Goal: Information Seeking & Learning: Understand process/instructions

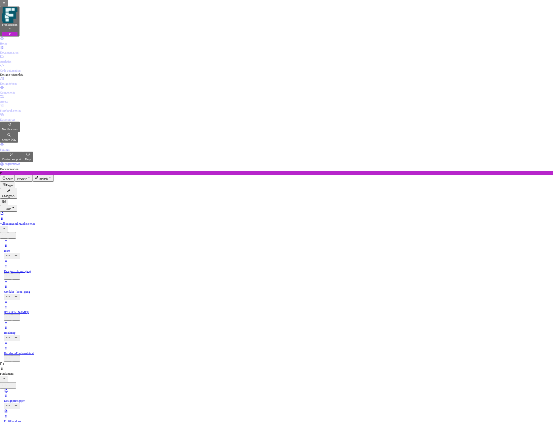
scroll to position [1756, 0]
type textarea "*"
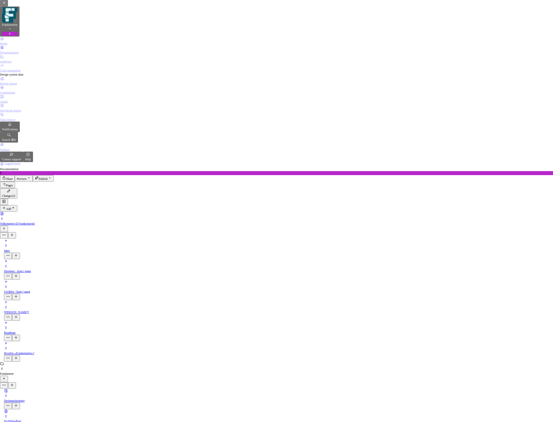
type input "****"
click at [19, 118] on div "Data sources" at bounding box center [276, 120] width 553 height 4
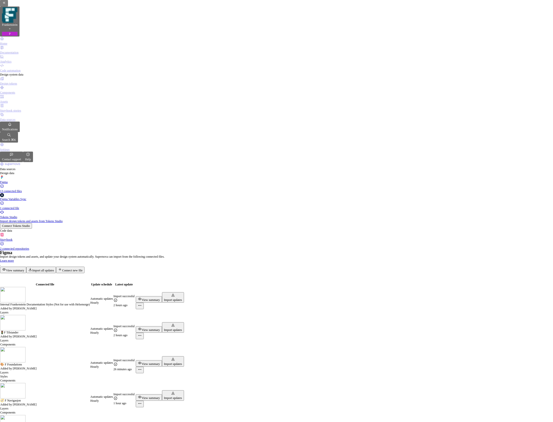
click at [21, 91] on div "Components" at bounding box center [276, 93] width 553 height 4
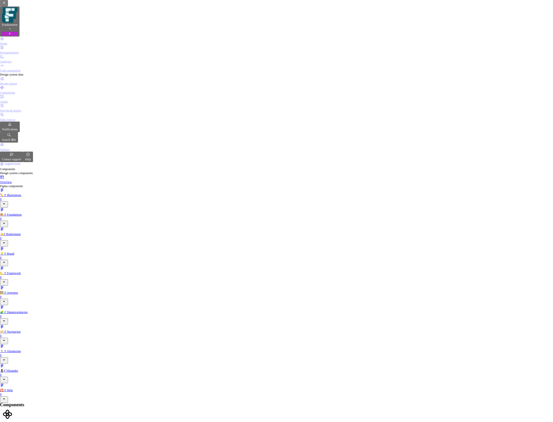
click at [30, 51] on div "Documentation" at bounding box center [276, 53] width 553 height 4
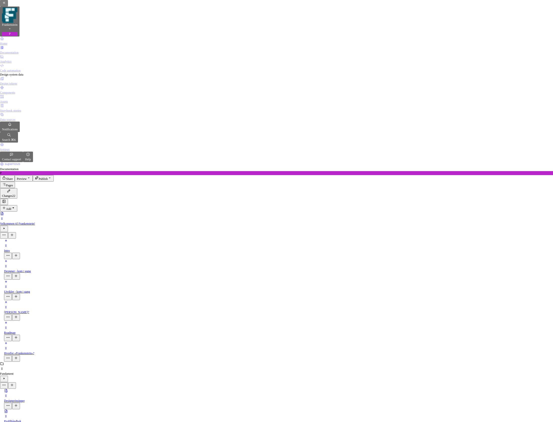
type textarea "*"
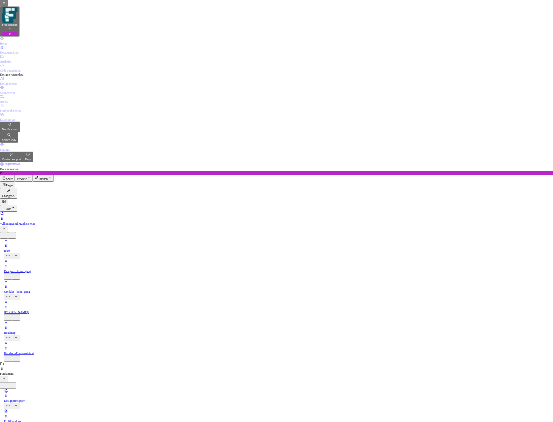
click at [205, 267] on div "Duplicate" at bounding box center [199, 268] width 15 height 4
type input "****"
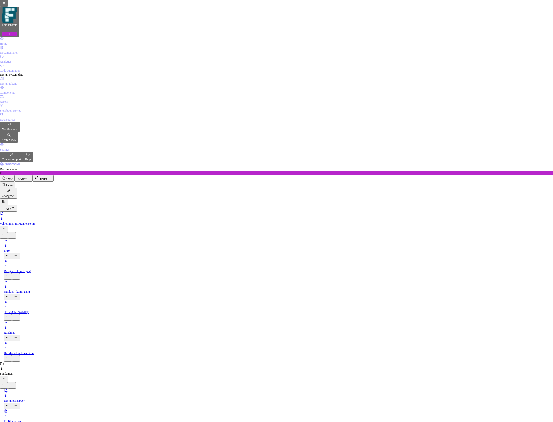
type textarea "*"
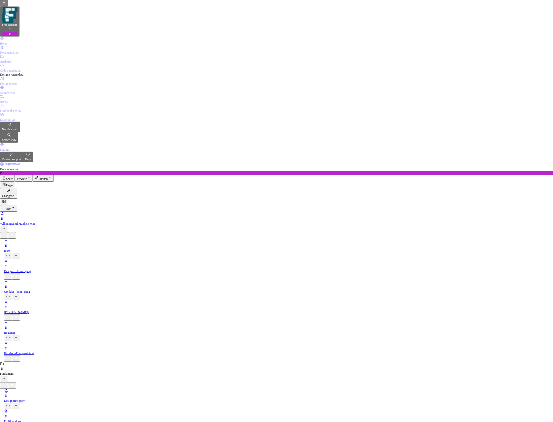
click at [475, 138] on button "button" at bounding box center [471, 141] width 8 height 6
click at [345, 209] on html "Frankenstein P Home Documentation Analytics Code automation Design system data …" at bounding box center [276, 211] width 553 height 422
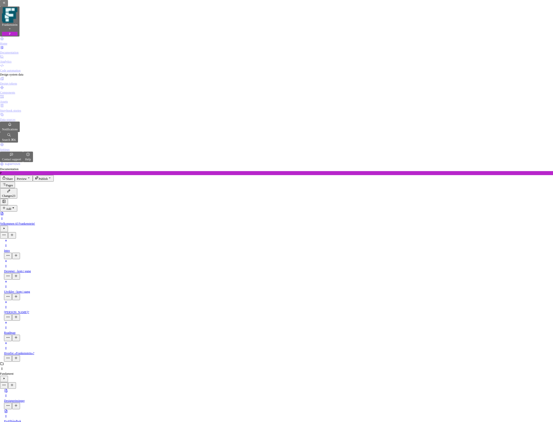
click at [475, 147] on button "button" at bounding box center [471, 150] width 8 height 6
click at [340, 216] on html "Frankenstein P Home Documentation Analytics Code automation Design system data …" at bounding box center [276, 211] width 553 height 422
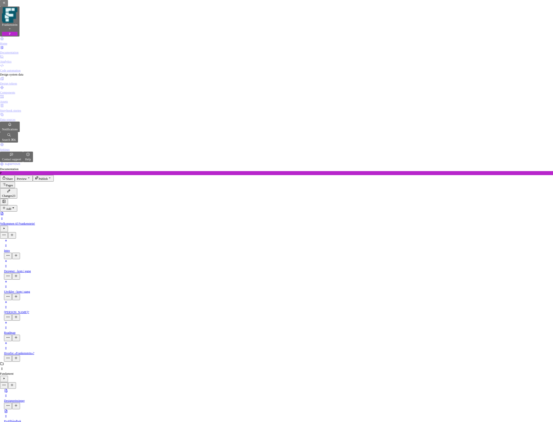
scroll to position [240, 0]
type textarea "*"
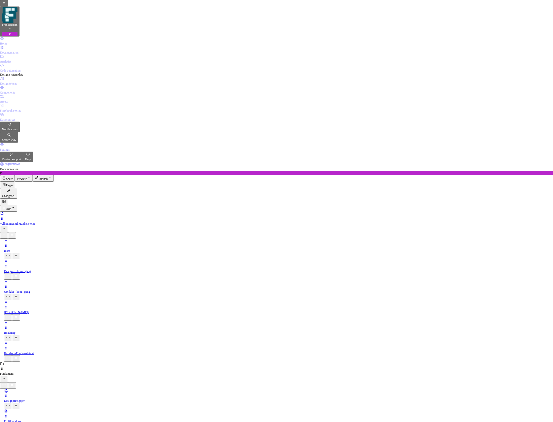
type input "*********"
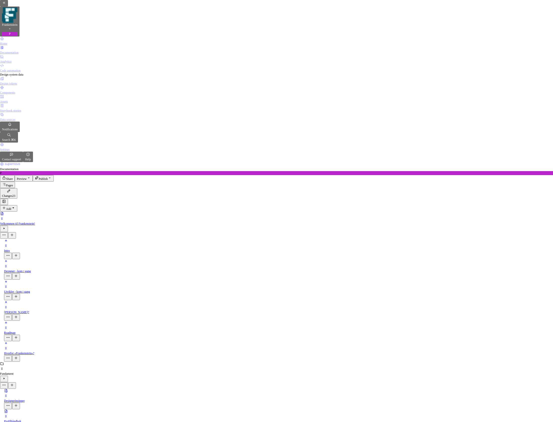
type input "**********"
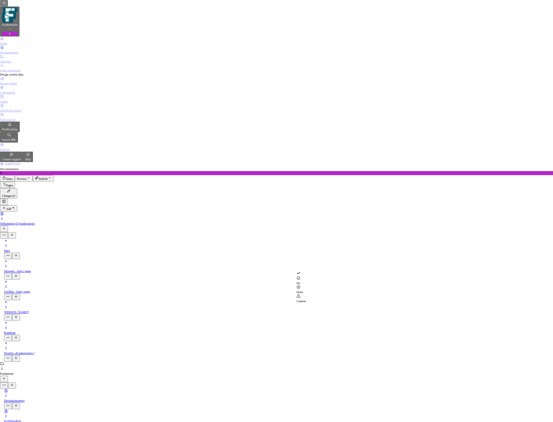
click at [306, 287] on span "Don't" at bounding box center [302, 289] width 10 height 9
type textarea "*"
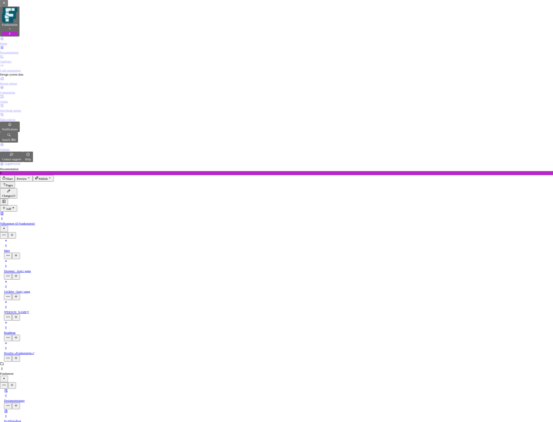
type input "*********"
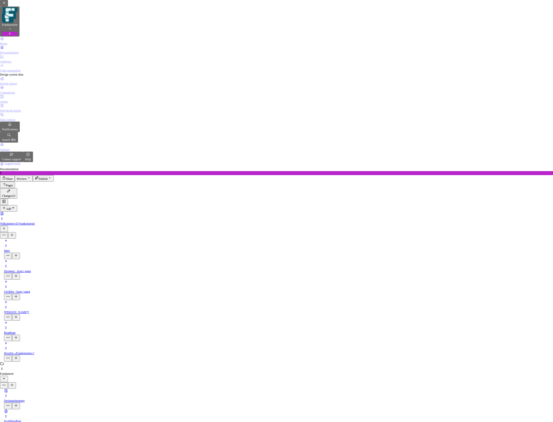
drag, startPoint x: 232, startPoint y: 166, endPoint x: 195, endPoint y: 168, distance: 37.3
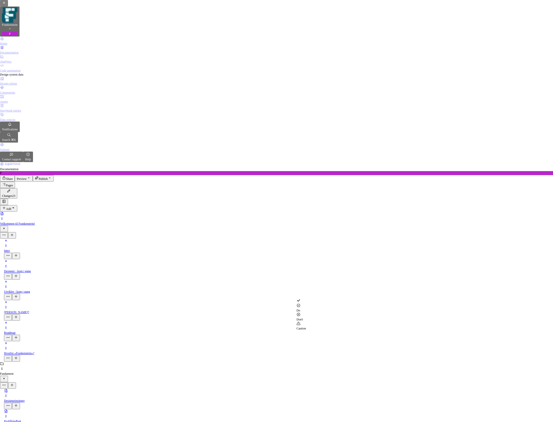
click at [306, 312] on span "Don't" at bounding box center [302, 316] width 10 height 9
type textarea "*"
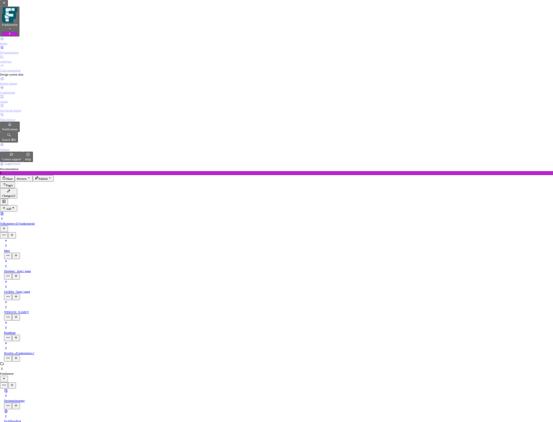
paste input "*********"
type input "*********"
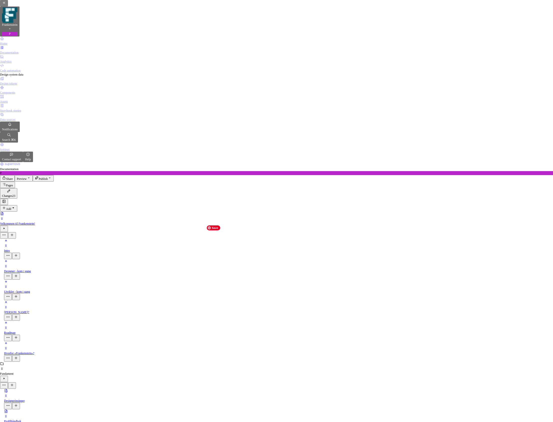
type textarea "*"
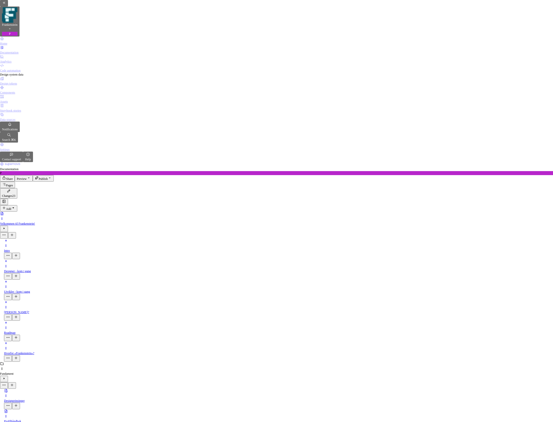
type input "*********"
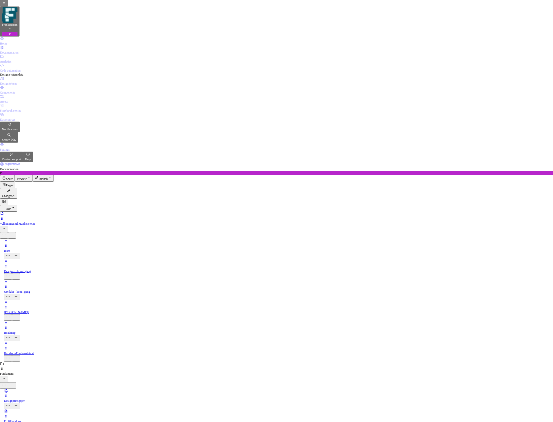
click at [306, 290] on div "Suggestions" at bounding box center [302, 292] width 10 height 5
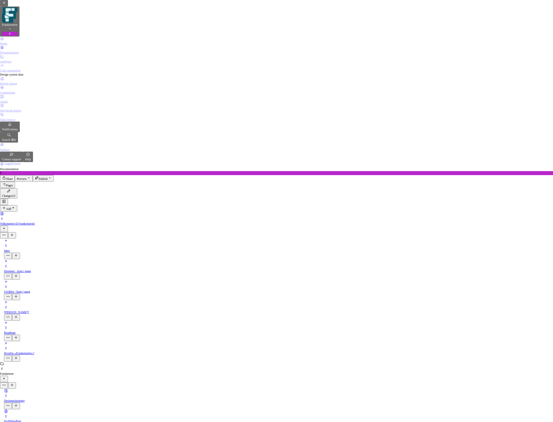
type input "**********"
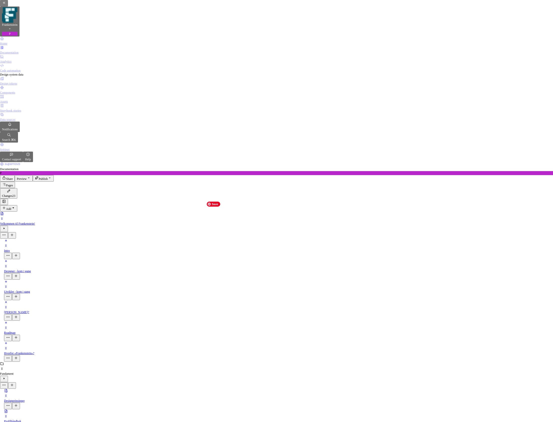
type textarea "*"
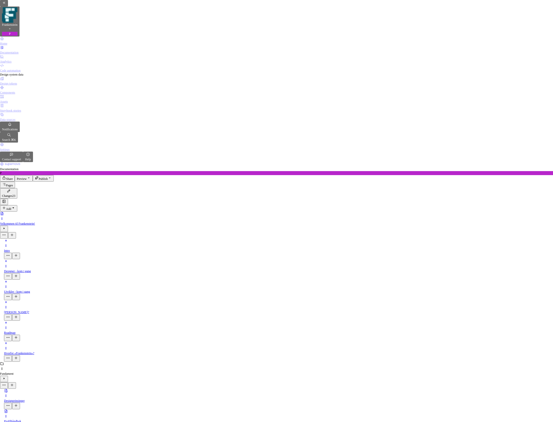
paste input "**********"
type input "**********"
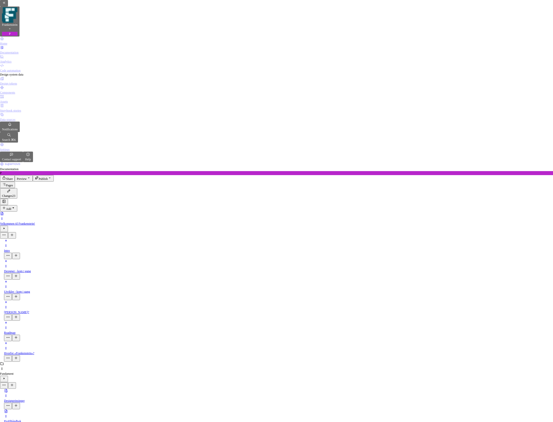
click at [306, 263] on div "Suggestions" at bounding box center [302, 265] width 10 height 5
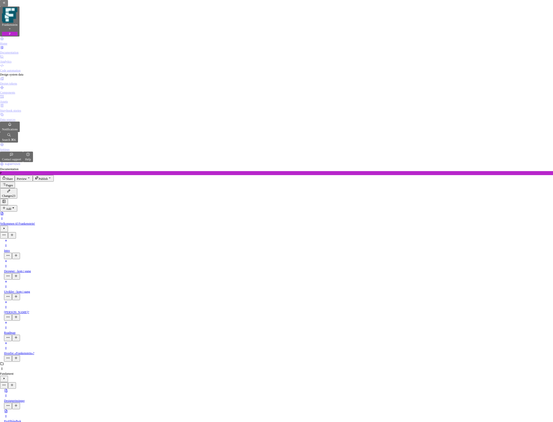
type textarea "*"
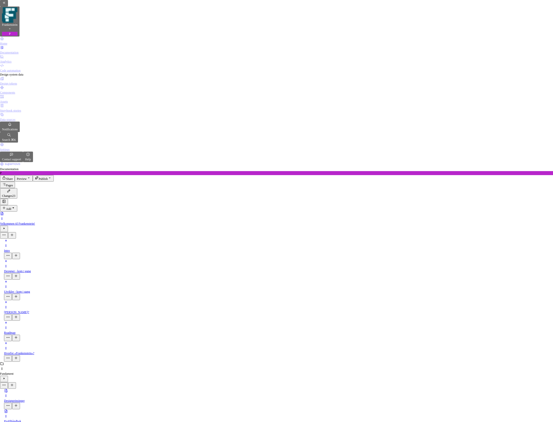
paste input "**********"
type input "**********"
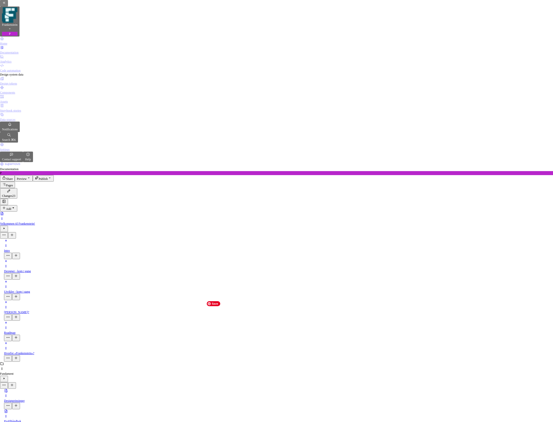
drag, startPoint x: 215, startPoint y: 336, endPoint x: 199, endPoint y: 336, distance: 15.3
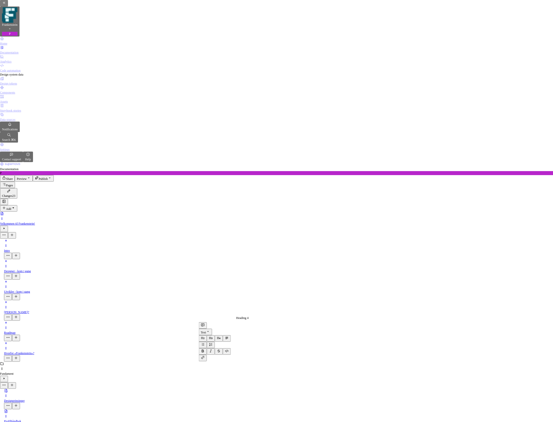
click at [223, 335] on button "button" at bounding box center [219, 338] width 8 height 7
type textarea "*"
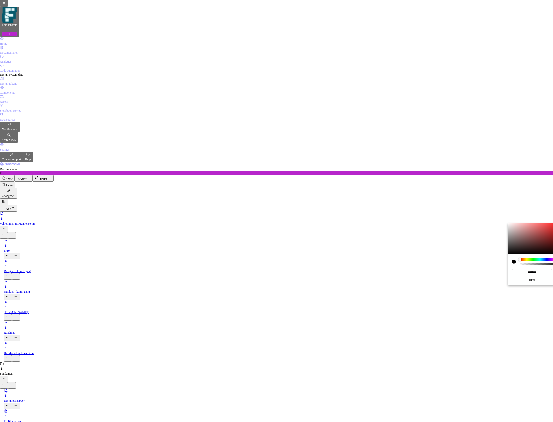
type input "#00000003"
type input "*"
type input "#00000000"
type input "*"
drag, startPoint x: 521, startPoint y: 258, endPoint x: 518, endPoint y: 260, distance: 4.5
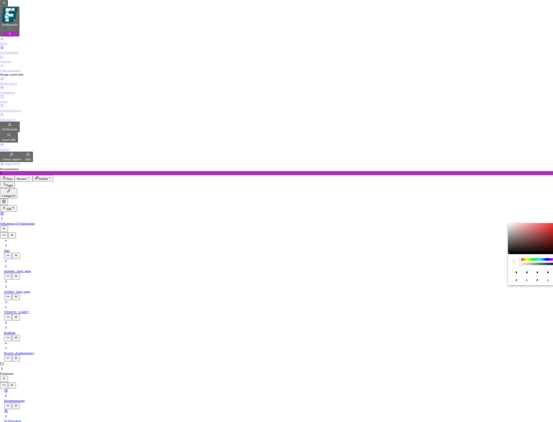
click at [518, 260] on div "* r * g * b * a" at bounding box center [536, 269] width 56 height 31
click at [426, 258] on html "Frankenstein P Home Documentation Analytics Code automation Design system data …" at bounding box center [276, 211] width 553 height 422
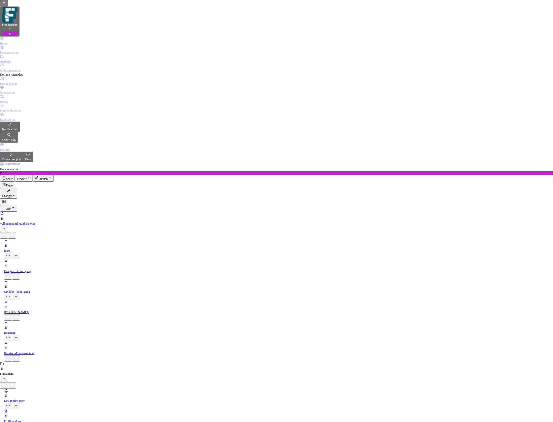
click at [202, 206] on div "Duplicate" at bounding box center [199, 208] width 15 height 4
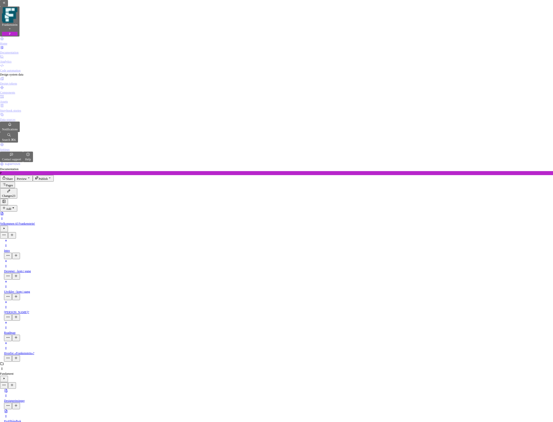
type textarea "*"
type input "******"
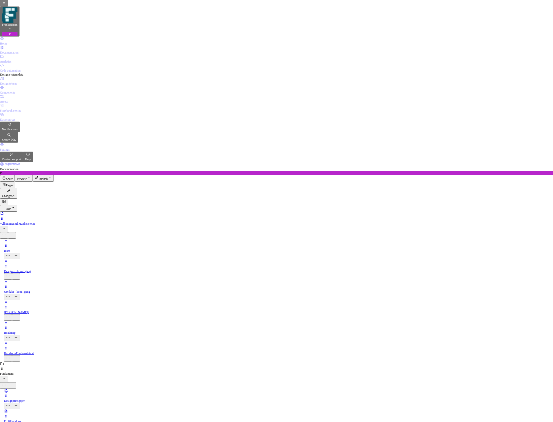
click at [473, 166] on icon "button" at bounding box center [471, 167] width 4 height 3
click at [413, 235] on html "Frankenstein P Home Documentation Analytics Code automation Design system data …" at bounding box center [276, 211] width 553 height 422
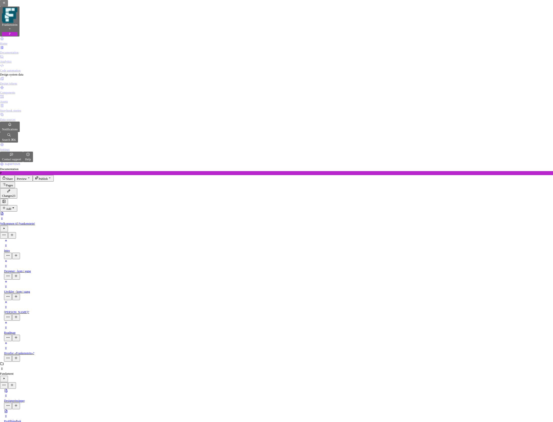
click at [205, 200] on div "Duplicate" at bounding box center [199, 202] width 15 height 4
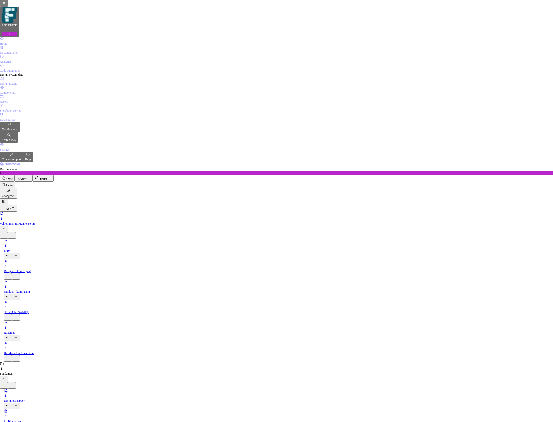
scroll to position [1371, 0]
type textarea "*"
type input "******"
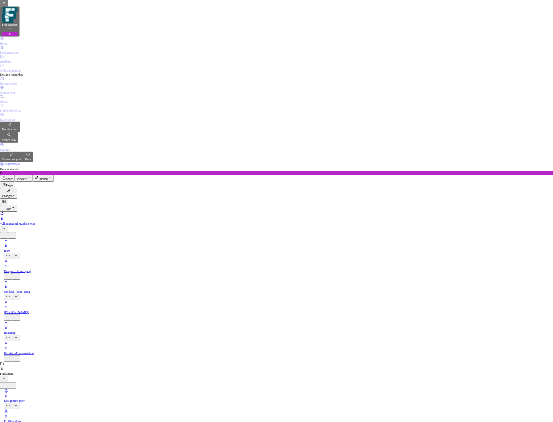
click at [471, 143] on div at bounding box center [469, 141] width 4 height 4
click at [473, 130] on icon "button" at bounding box center [471, 131] width 4 height 3
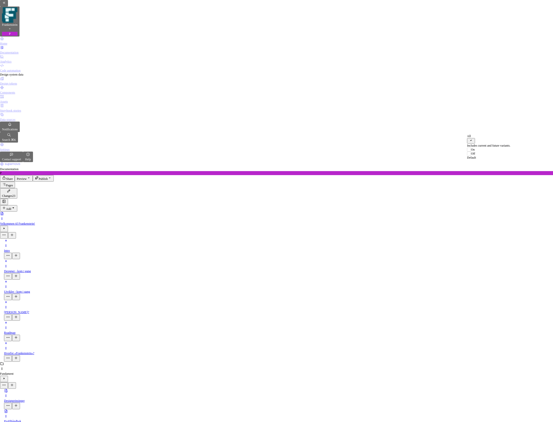
click at [475, 139] on button "button" at bounding box center [471, 141] width 8 height 6
click at [414, 253] on html "Frankenstein P Home Documentation Analytics Code automation Design system data …" at bounding box center [276, 211] width 553 height 422
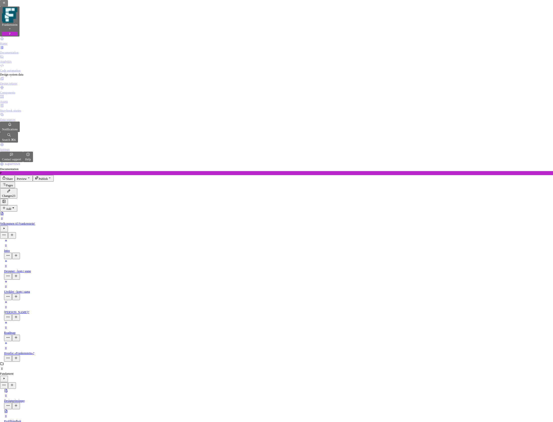
click at [201, 75] on div "Duplicate" at bounding box center [199, 77] width 15 height 4
drag, startPoint x: 206, startPoint y: 218, endPoint x: 206, endPoint y: 214, distance: 4.3
click at [206, 214] on body "Frankenstein P Home Documentation Analytics Code automation Design system data …" at bounding box center [276, 211] width 553 height 422
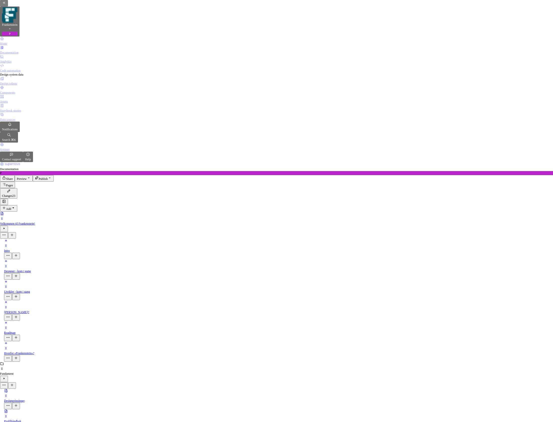
drag, startPoint x: 211, startPoint y: 193, endPoint x: 209, endPoint y: 199, distance: 6.6
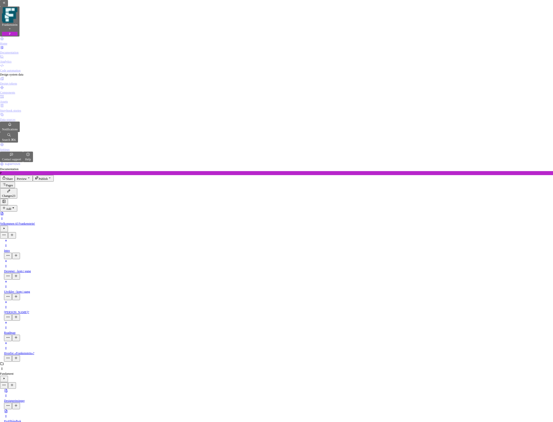
type textarea "*"
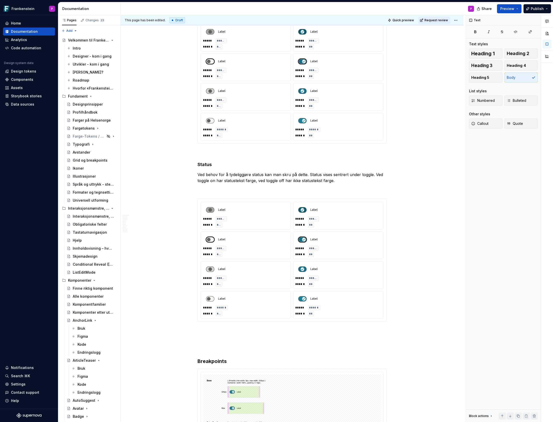
scroll to position [1537, 0]
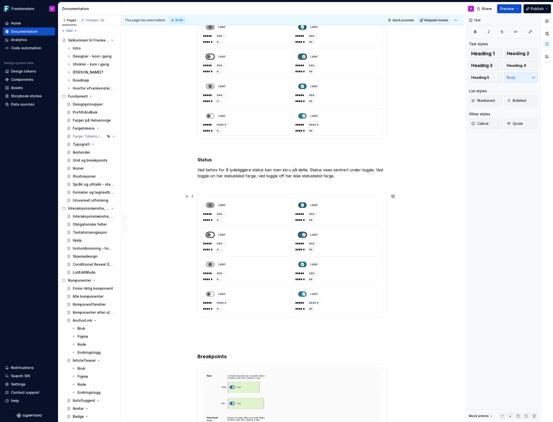
click at [250, 264] on img at bounding box center [246, 264] width 82 height 7
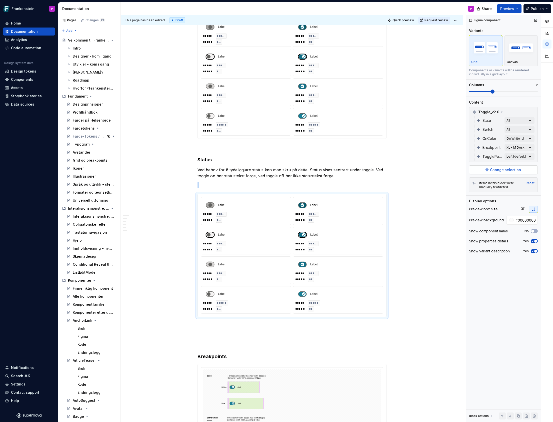
click at [501, 170] on span "Change selection" at bounding box center [505, 169] width 31 height 5
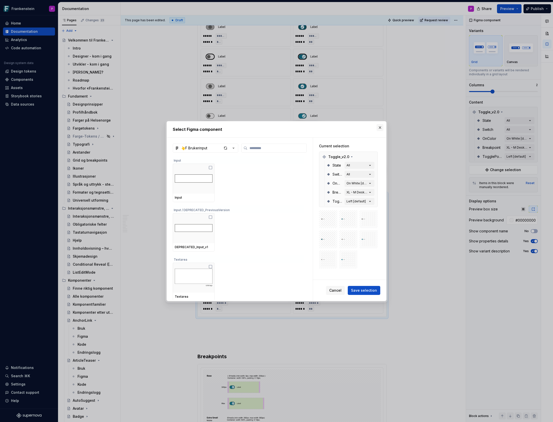
click at [380, 127] on button "button" at bounding box center [380, 127] width 7 height 7
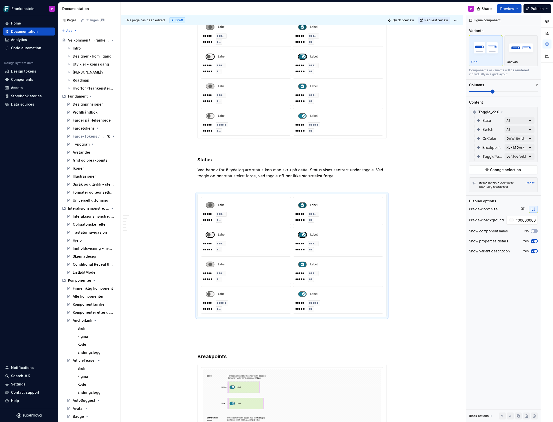
type textarea "*"
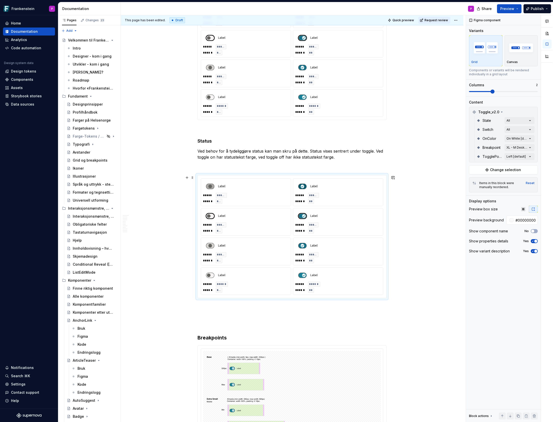
scroll to position [1554, 0]
click at [262, 199] on div "***** ****** ****** ***" at bounding box center [246, 199] width 86 height 11
click at [266, 195] on div "***** ****** ****** ***" at bounding box center [246, 199] width 86 height 11
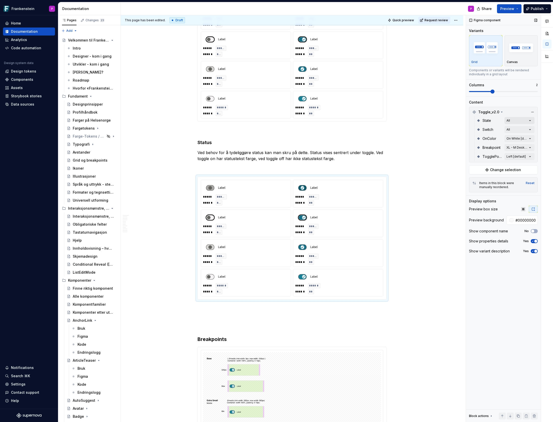
click at [531, 121] on div "Comments Open comments No comments yet Select ‘Comment’ from the block context …" at bounding box center [509, 218] width 87 height 407
click at [531, 157] on div "Comments Open comments No comments yet Select ‘Comment’ from the block context …" at bounding box center [509, 218] width 87 height 407
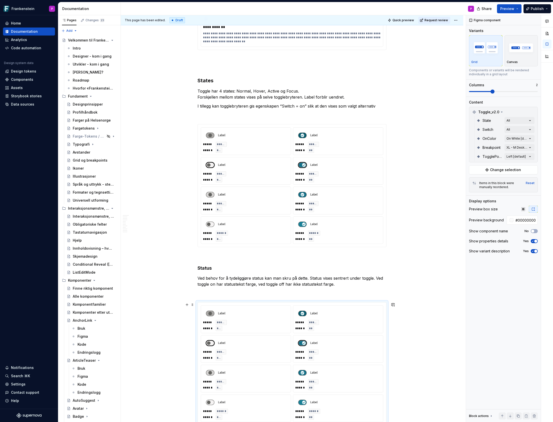
scroll to position [1430, 0]
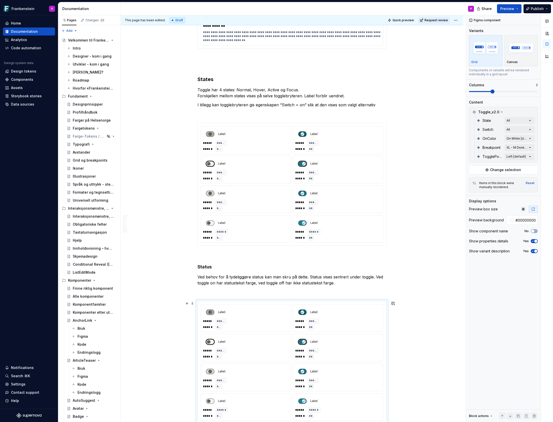
click at [368, 217] on div at bounding box center [338, 222] width 86 height 11
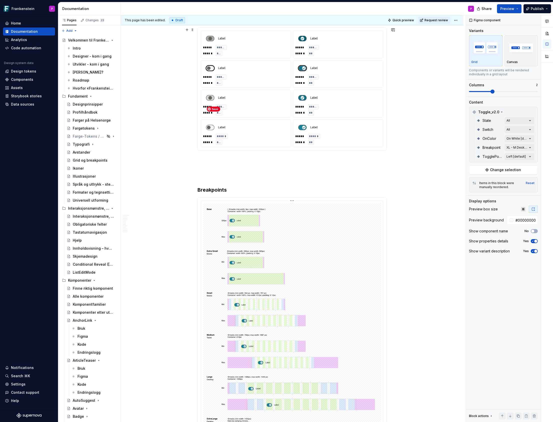
scroll to position [1701, 0]
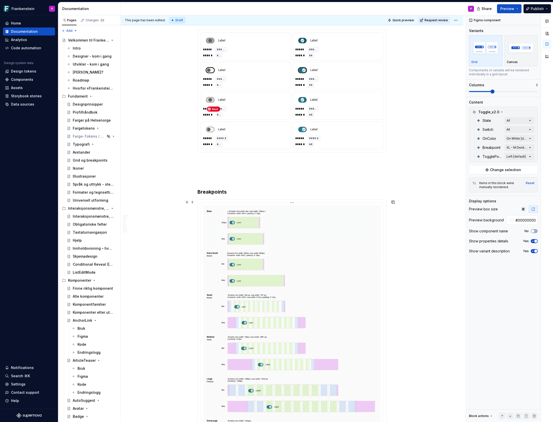
click at [334, 285] on img at bounding box center [292, 325] width 178 height 241
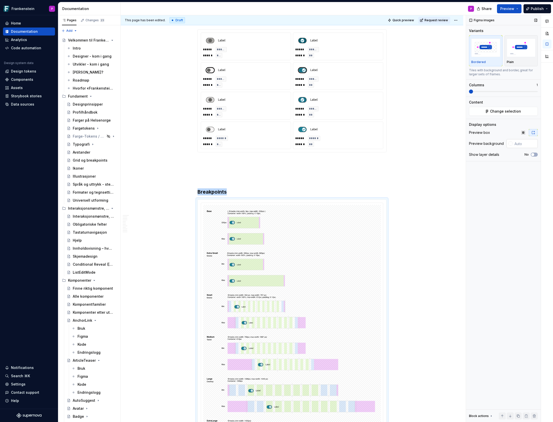
click at [511, 143] on div at bounding box center [511, 144] width 4 height 4
type input "#00000017"
type input "*"
type input "#00000014"
type input "**********"
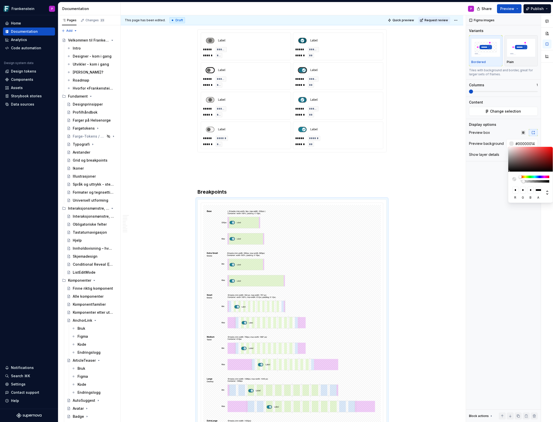
type input "#0000000F"
type input "**********"
type input "#0000000D"
type input "**********"
type input "#00000008"
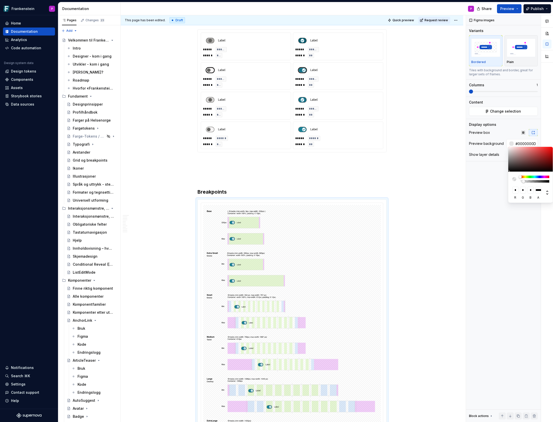
type input "**********"
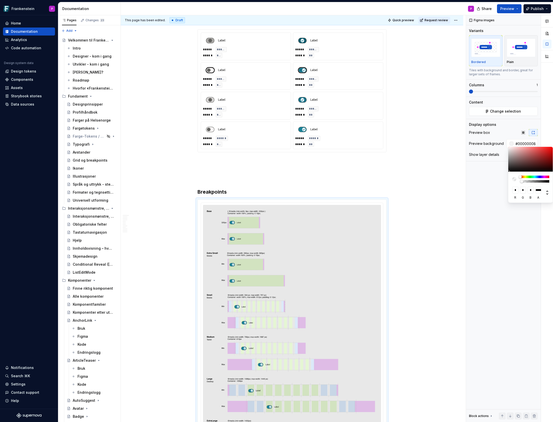
type input "#00000000"
type input "*"
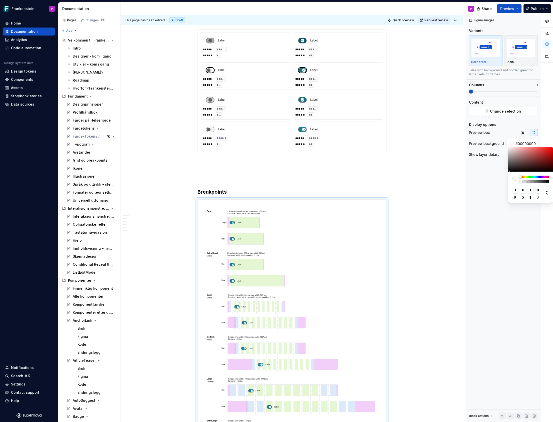
drag, startPoint x: 524, startPoint y: 182, endPoint x: 518, endPoint y: 183, distance: 5.6
click at [518, 183] on div "* r * g * b * a" at bounding box center [530, 187] width 45 height 31
click at [428, 189] on html "Frankenstein P Home Documentation Analytics Code automation Design system data …" at bounding box center [276, 211] width 553 height 422
click at [406, 157] on html "Frankenstein P Home Documentation Analytics Code automation Design system data …" at bounding box center [276, 211] width 553 height 422
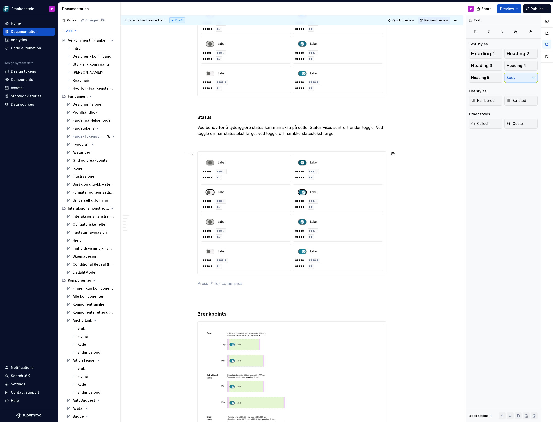
scroll to position [1577, 0]
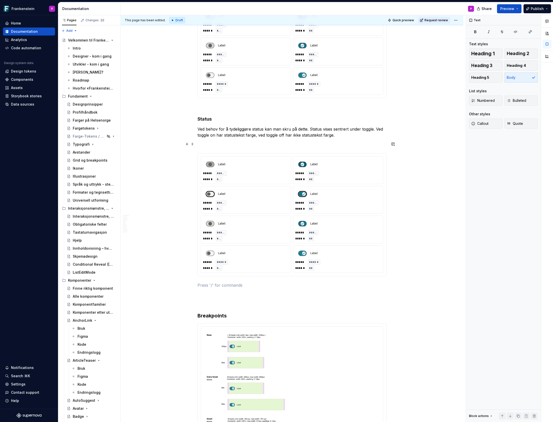
click at [230, 147] on p at bounding box center [292, 144] width 189 height 6
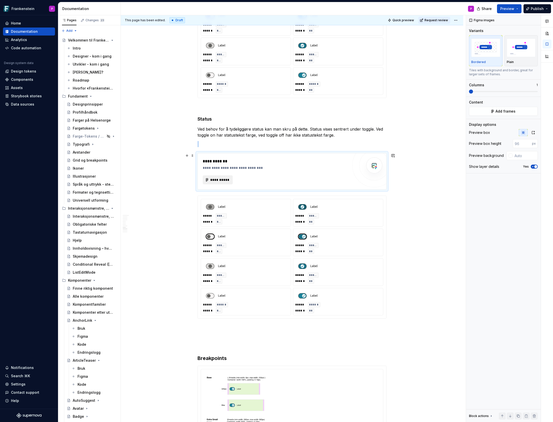
click at [222, 179] on span "**********" at bounding box center [220, 179] width 20 height 5
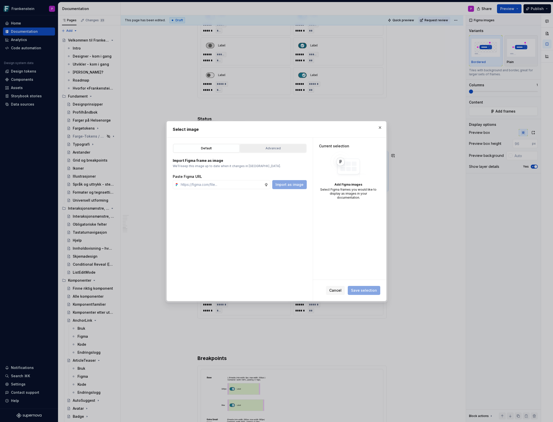
click at [263, 145] on button "Advanced" at bounding box center [273, 148] width 66 height 9
type textarea "*"
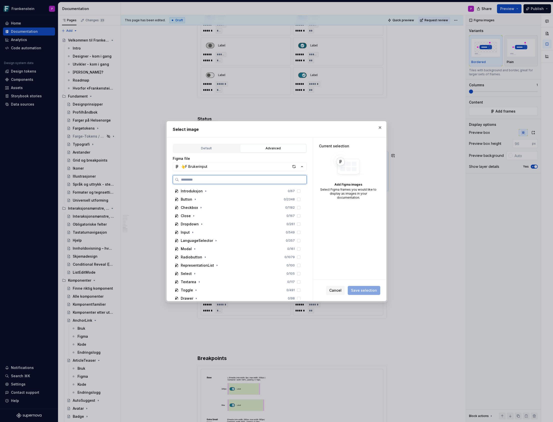
click at [213, 180] on input "search" at bounding box center [243, 179] width 128 height 5
paste input "**********"
type input "**********"
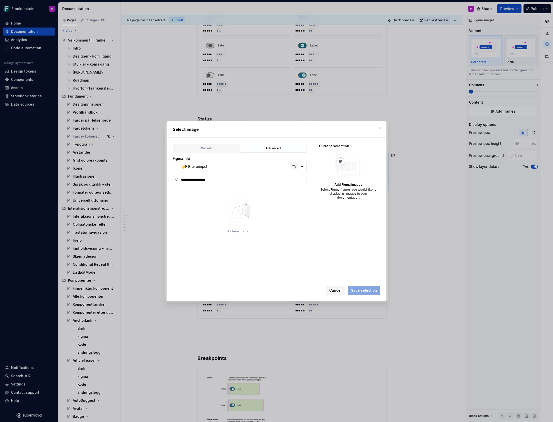
click at [294, 167] on div "button" at bounding box center [294, 166] width 7 height 7
type textarea "*"
type input "**********"
click at [295, 167] on div "button" at bounding box center [294, 166] width 7 height 7
click at [300, 201] on icon at bounding box center [298, 199] width 3 height 3
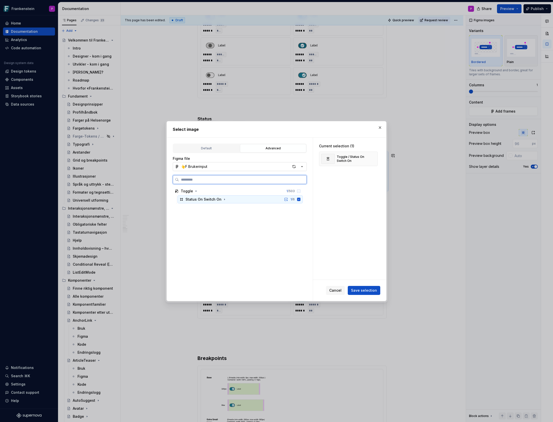
type textarea "*"
click at [359, 290] on span "Save selection" at bounding box center [364, 290] width 26 height 5
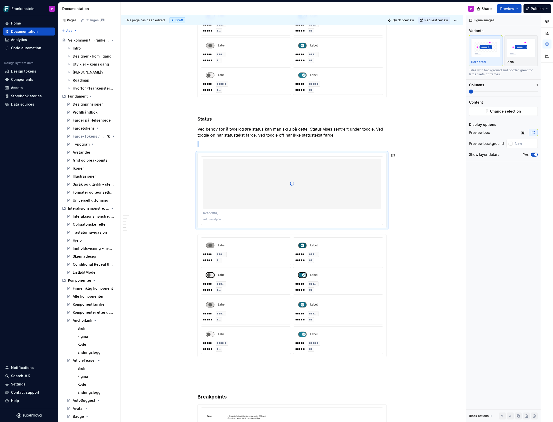
click at [379, 126] on p "Ved behov for å tydeliggjøre status kan man skru på dette. Status vises sentrer…" at bounding box center [292, 132] width 189 height 12
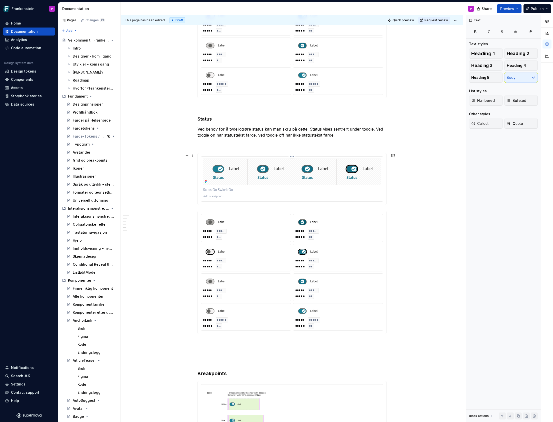
click at [249, 172] on img at bounding box center [292, 172] width 178 height 27
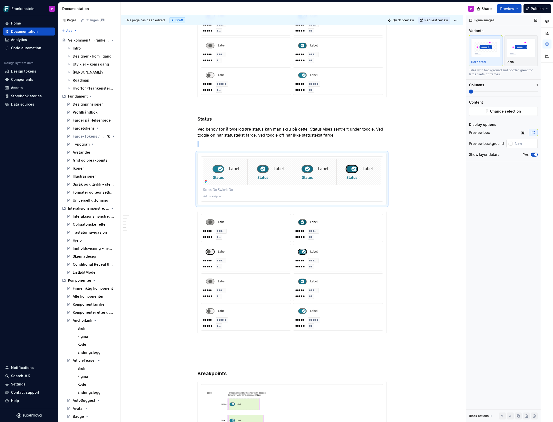
click at [511, 143] on div at bounding box center [511, 144] width 4 height 4
drag, startPoint x: 521, startPoint y: 181, endPoint x: 515, endPoint y: 182, distance: 6.3
click at [515, 182] on div at bounding box center [530, 179] width 37 height 7
type input "#0000001C"
type input "*"
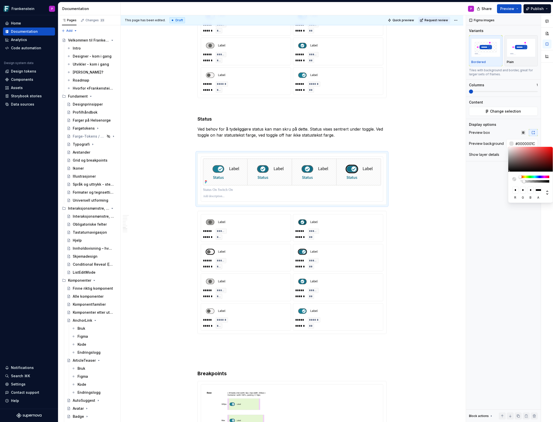
type input "#00000014"
type input "**********"
type input "#00000008"
type input "**********"
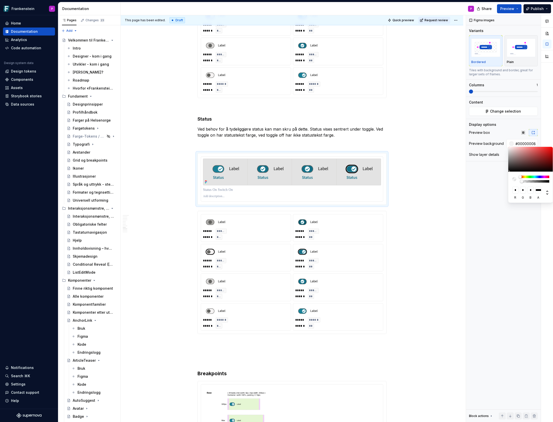
type input "#00000000"
type input "*"
drag, startPoint x: 524, startPoint y: 182, endPoint x: 514, endPoint y: 183, distance: 9.8
click at [514, 183] on div "* r * g * b * a" at bounding box center [530, 187] width 45 height 31
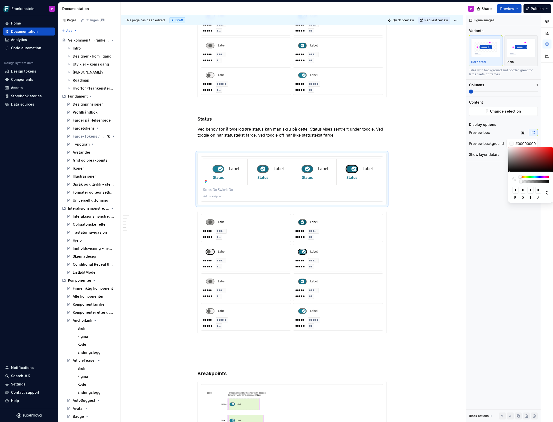
click at [412, 167] on html "Frankenstein P Home Documentation Analytics Code automation Design system data …" at bounding box center [276, 211] width 553 height 422
click at [345, 232] on html "Frankenstein P Home Documentation Analytics Code automation Design system data …" at bounding box center [276, 211] width 553 height 422
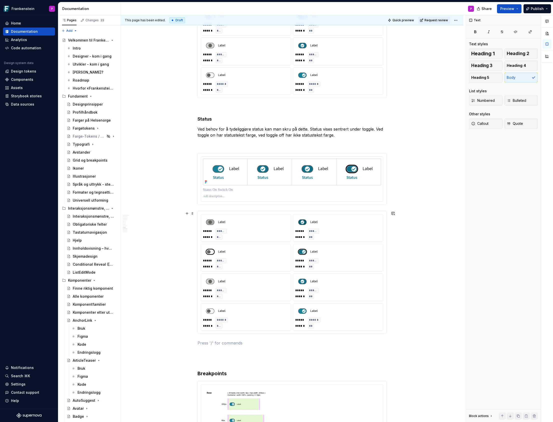
click at [303, 214] on div "***** ****** ****** *** ***** ****** ****** ** ***** ***** ****** *** ***** ***…" at bounding box center [292, 272] width 189 height 123
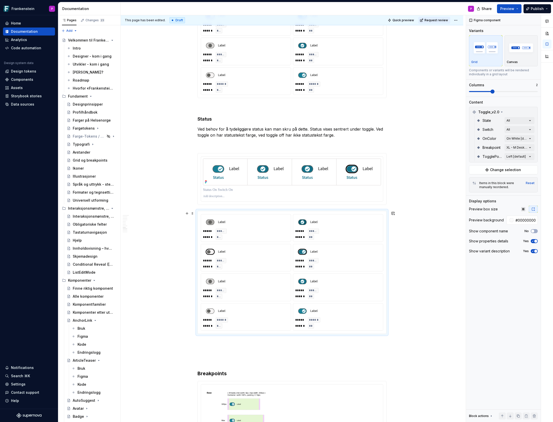
type textarea "*"
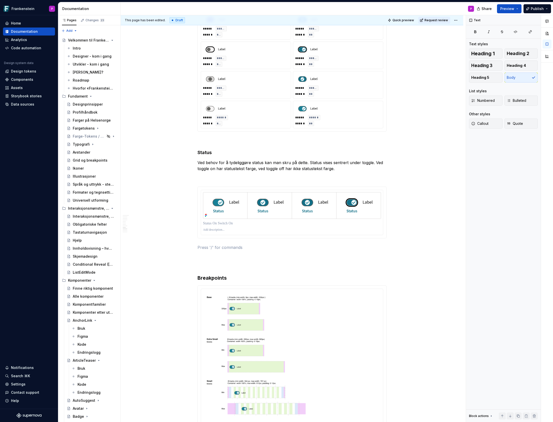
scroll to position [1541, 0]
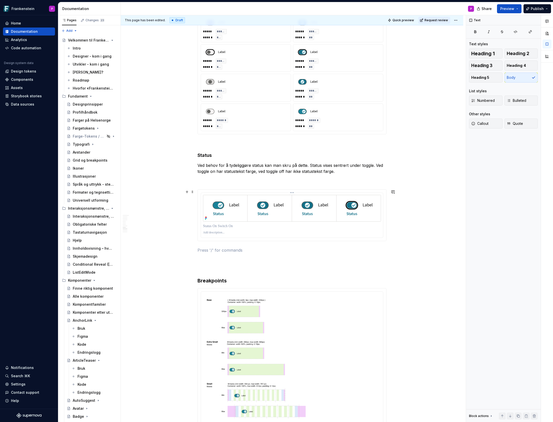
click at [222, 233] on p at bounding box center [292, 233] width 178 height 4
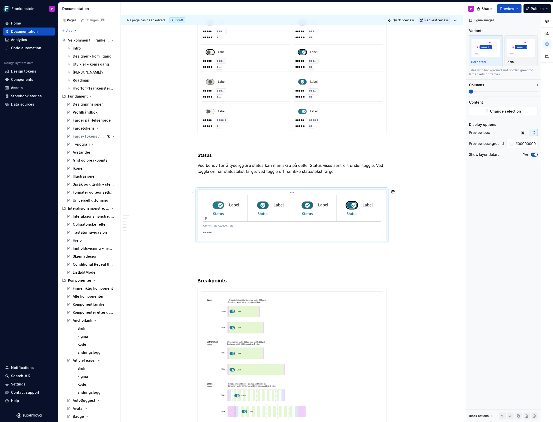
click at [207, 233] on p "*****" at bounding box center [292, 233] width 178 height 4
click at [193, 193] on span at bounding box center [193, 191] width 4 height 7
click at [199, 200] on div "Duplicate" at bounding box center [214, 200] width 43 height 8
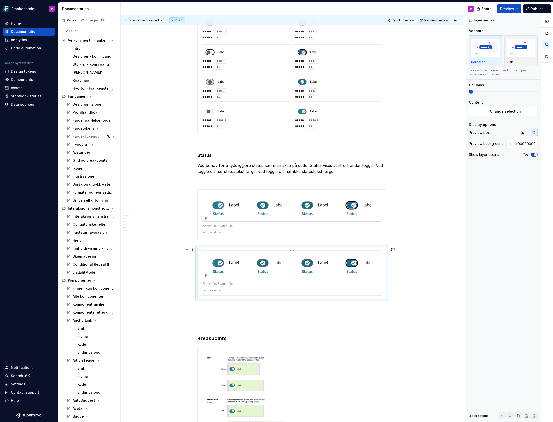
click at [218, 259] on img at bounding box center [292, 266] width 178 height 27
click at [498, 110] on span "Change selection" at bounding box center [505, 111] width 31 height 5
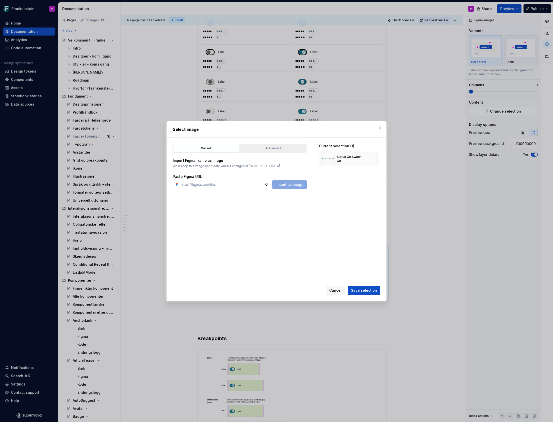
type textarea "*"
click at [283, 148] on div "Advanced" at bounding box center [273, 148] width 63 height 5
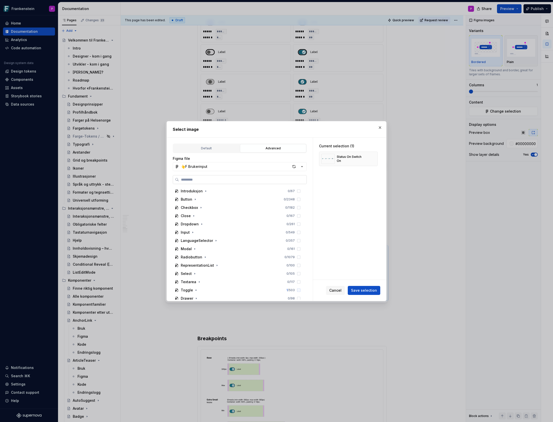
click at [220, 177] on label at bounding box center [240, 179] width 134 height 9
click at [220, 177] on input "search" at bounding box center [243, 179] width 128 height 5
paste input "**********"
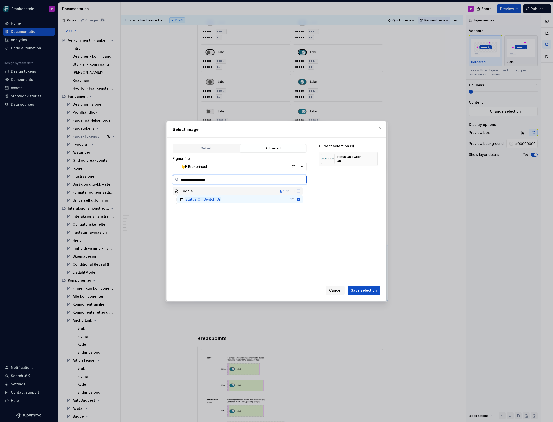
drag, startPoint x: 214, startPoint y: 179, endPoint x: 227, endPoint y: 179, distance: 13.3
click at [225, 179] on input "**********" at bounding box center [243, 179] width 128 height 5
type input "**********"
click at [222, 200] on div "Status On Switch Of f 0 / 6" at bounding box center [240, 199] width 125 height 8
click at [367, 289] on span "Save selection" at bounding box center [364, 290] width 26 height 5
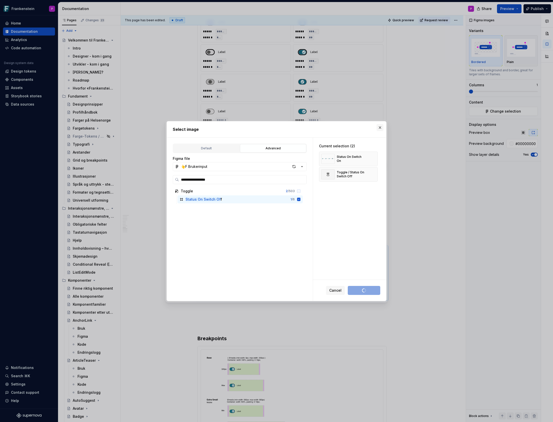
click at [381, 126] on button "button" at bounding box center [380, 127] width 7 height 7
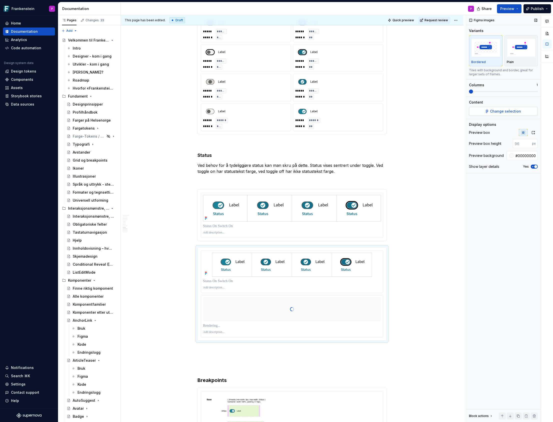
click at [506, 111] on span "Change selection" at bounding box center [505, 111] width 31 height 5
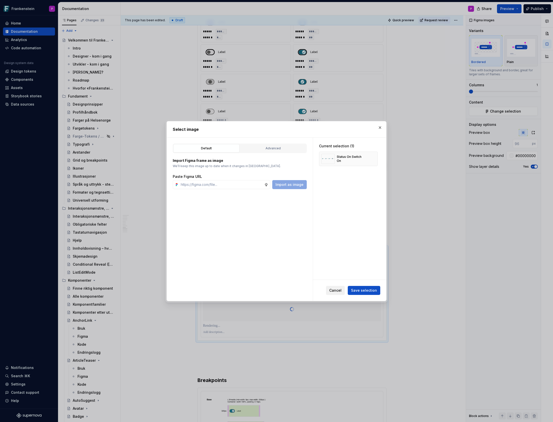
click at [335, 289] on span "Cancel" at bounding box center [335, 290] width 12 height 5
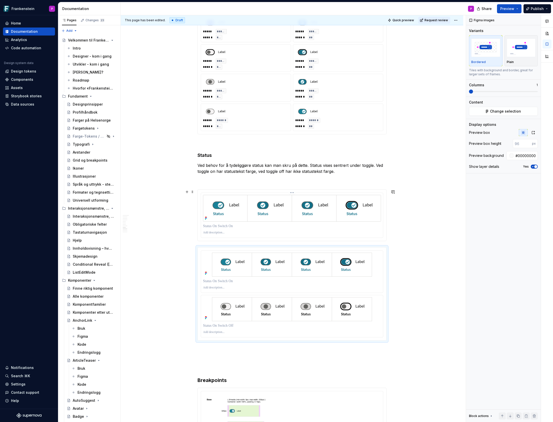
click at [348, 221] on img at bounding box center [292, 208] width 178 height 27
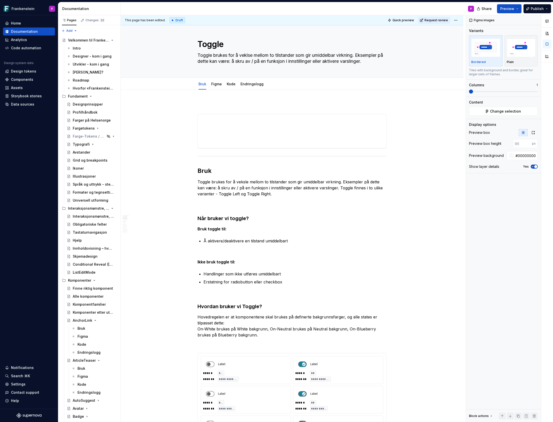
scroll to position [0, 0]
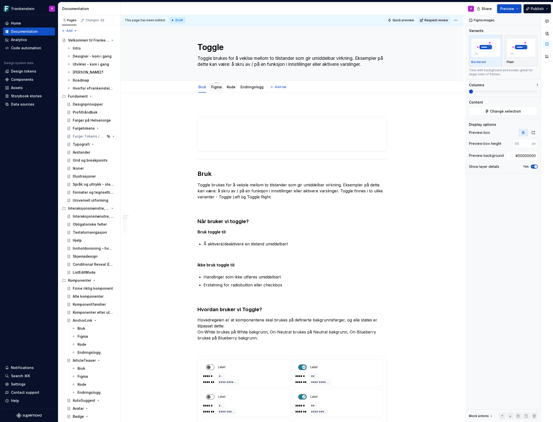
click at [218, 87] on link "Figma" at bounding box center [216, 87] width 11 height 4
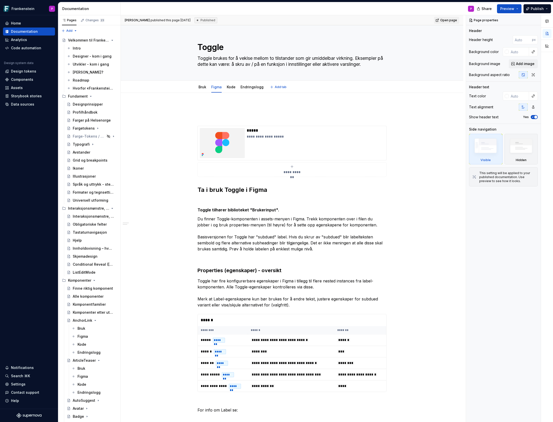
type textarea "*"
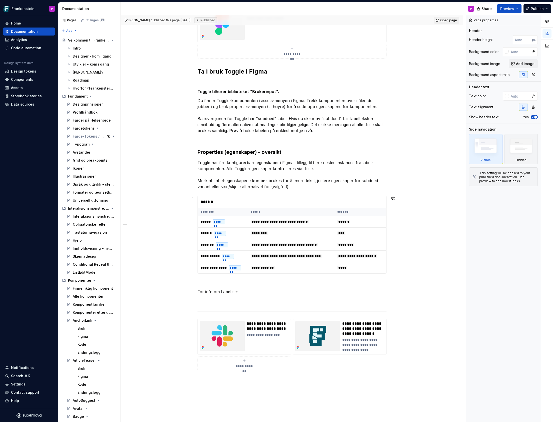
scroll to position [119, 0]
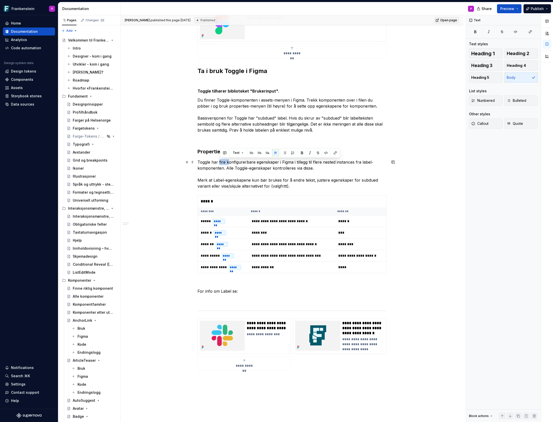
drag, startPoint x: 220, startPoint y: 162, endPoint x: 229, endPoint y: 162, distance: 9.0
click at [229, 162] on p "Toggle har fire konfigurerbare egenskaper i Figma i tillegg til flere nested in…" at bounding box center [292, 174] width 189 height 30
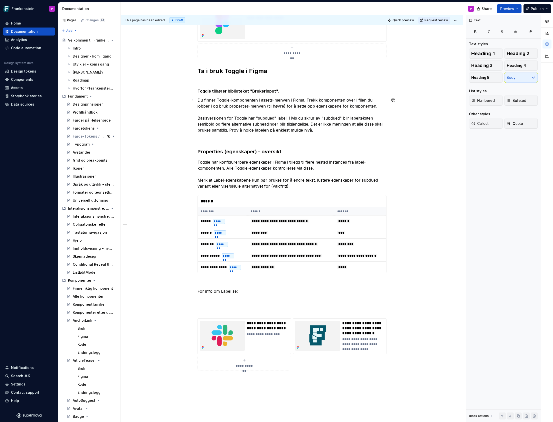
click at [314, 129] on p "Du finner Toggle-komponenten i assets-menyen i Figma. Trekk komponenten over i …" at bounding box center [292, 115] width 189 height 36
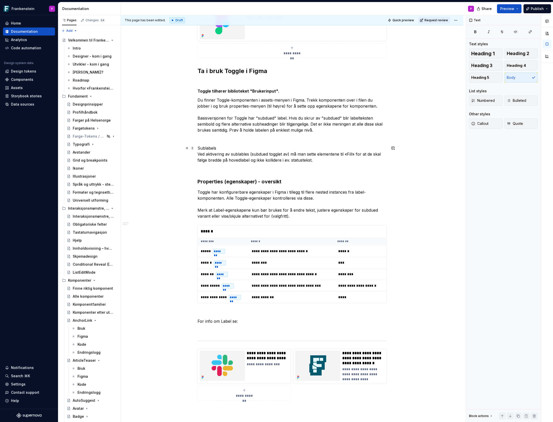
click at [214, 148] on p "Sublabels Ved aktivering av sublables (subdued togglet av) må man sette element…" at bounding box center [292, 154] width 189 height 18
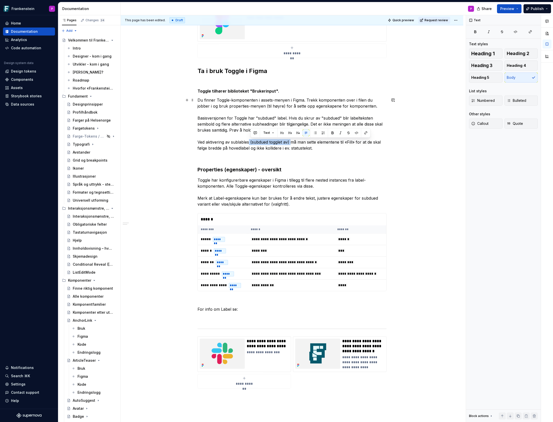
drag, startPoint x: 293, startPoint y: 141, endPoint x: 250, endPoint y: 142, distance: 42.5
click at [250, 142] on p "Du finner Toggle-komponenten i assets-menyen i Figma. Trekk komponenten over i …" at bounding box center [292, 124] width 189 height 54
click at [233, 142] on p "Du finner Toggle-komponenten i assets-menyen i Figma. Trekk komponenten over i …" at bounding box center [292, 124] width 189 height 54
click at [208, 142] on p "Du finner Toggle-komponenten i assets-menyen i Figma. Trekk komponenten over i …" at bounding box center [292, 124] width 189 height 54
click at [324, 142] on p "Du finner Toggle-komponenten i assets-menyen i Figma. Trekk komponenten over i …" at bounding box center [292, 124] width 189 height 54
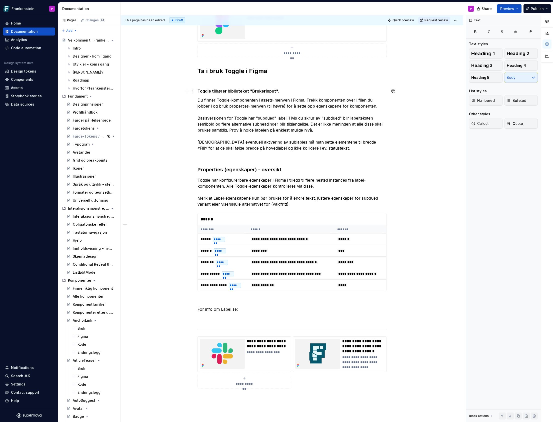
click at [252, 91] on strong "Toggle tilhører biblioteket "Brukerinput"." at bounding box center [239, 91] width 82 height 5
click at [277, 91] on strong "Toggle tilhører biblioteket «Brukerinput"." at bounding box center [239, 91] width 82 height 5
click at [258, 118] on p "Du finner Toggle-komponenten i assets-menyen i Figma. Trekk komponenten over i …" at bounding box center [292, 124] width 189 height 54
click at [323, 117] on p "Du finner Toggle-komponenten i assets-menyen i Figma. Trekk komponenten over i …" at bounding box center [292, 124] width 189 height 54
click at [342, 118] on p "Du finner Toggle-komponenten i assets-menyen i Figma. Trekk komponenten over i …" at bounding box center [292, 124] width 189 height 54
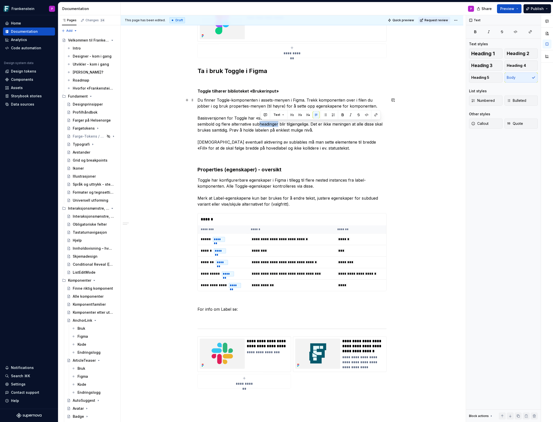
drag, startPoint x: 261, startPoint y: 124, endPoint x: 279, endPoint y: 125, distance: 18.3
click at [279, 125] on p "Du finner Toggle-komponenten i assets-menyen i Figma. Trekk komponenten over i …" at bounding box center [292, 124] width 189 height 54
drag, startPoint x: 220, startPoint y: 149, endPoint x: 231, endPoint y: 149, distance: 11.5
click at [231, 149] on p "Du finner Toggle-komponenten i assets-menyen i Figma. Trekk komponenten over i …" at bounding box center [292, 124] width 189 height 54
drag, startPoint x: 226, startPoint y: 143, endPoint x: 208, endPoint y: 143, distance: 17.5
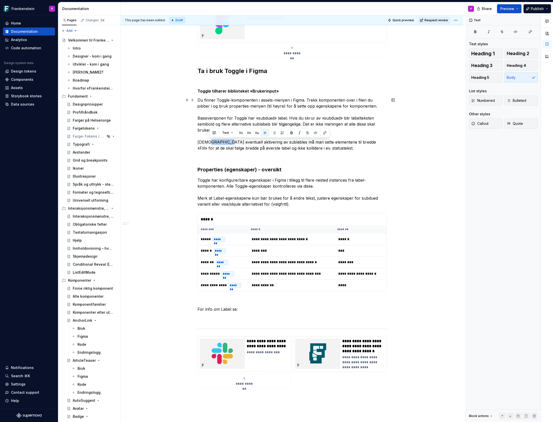
click at [208, 143] on p "Du finner Toggle-komponenten i assets-menyen i Figma. Trekk komponenten over i …" at bounding box center [292, 124] width 189 height 54
drag, startPoint x: 250, startPoint y: 142, endPoint x: 245, endPoint y: 142, distance: 5.0
click at [245, 142] on p "Du finner Toggle-komponenten i assets-menyen i Figma. Trekk komponenten over i …" at bounding box center [292, 124] width 189 height 54
click at [233, 142] on p "Du finner Toggle-komponenten i assets-menyen i Figma. Trekk komponenten over i …" at bounding box center [292, 124] width 189 height 54
click at [294, 149] on p "Du finner Toggle-komponenten i assets-menyen i Figma. Trekk komponenten over i …" at bounding box center [292, 124] width 189 height 54
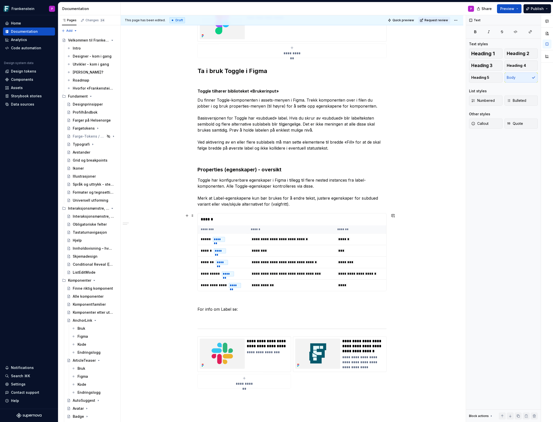
click at [244, 221] on div "******" at bounding box center [292, 219] width 189 height 12
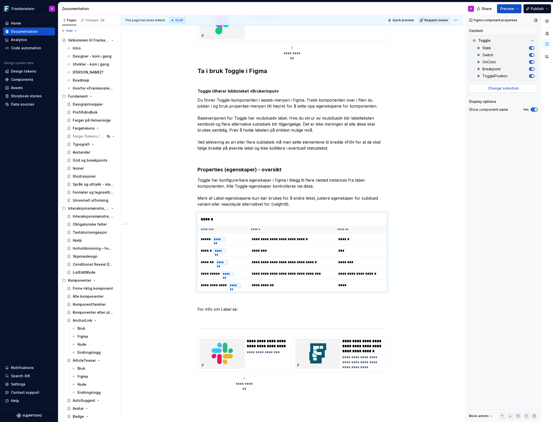
click at [499, 88] on span "Change selection" at bounding box center [503, 88] width 31 height 5
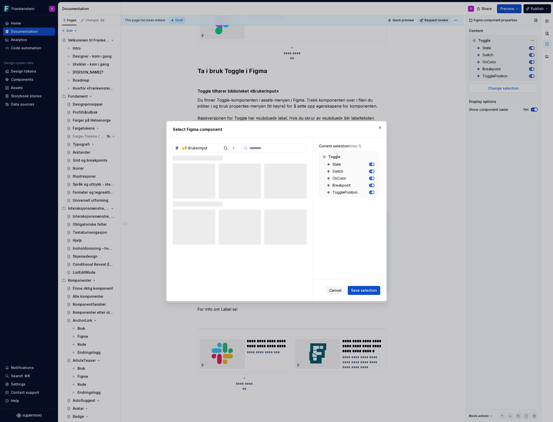
type textarea "*"
type input "****"
type textarea "*"
type input "******"
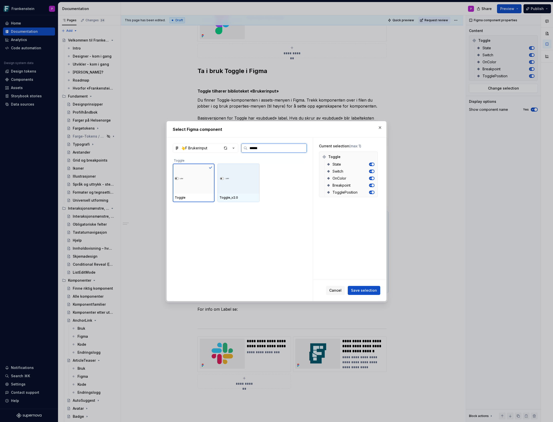
click at [234, 177] on img at bounding box center [239, 178] width 38 height 11
click at [208, 186] on div at bounding box center [194, 179] width 42 height 30
click at [244, 182] on img at bounding box center [239, 178] width 38 height 11
click at [356, 288] on span "Save selection" at bounding box center [364, 290] width 26 height 5
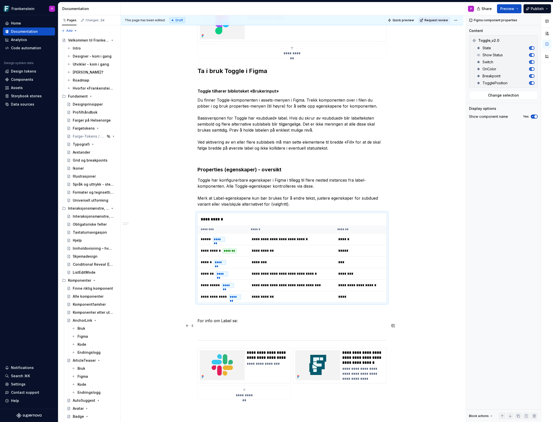
click at [252, 324] on p "For info om Label se:" at bounding box center [292, 321] width 189 height 6
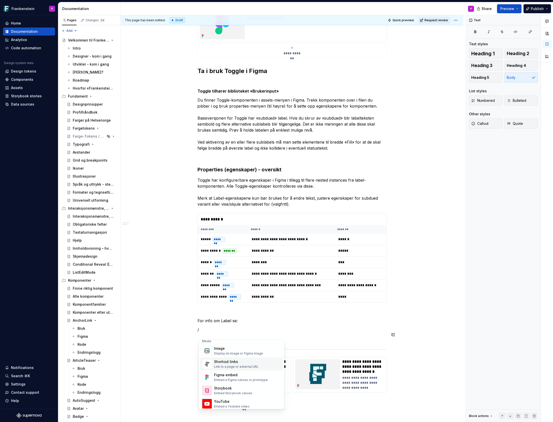
scroll to position [218, 0]
click at [222, 363] on div "Link to a page or external URL" at bounding box center [236, 365] width 45 height 4
click at [224, 371] on div "Shortcut links" at bounding box center [236, 370] width 45 height 5
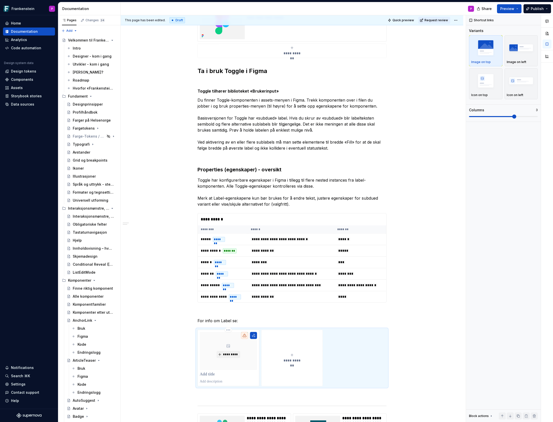
click at [224, 370] on div "*********" at bounding box center [228, 351] width 57 height 38
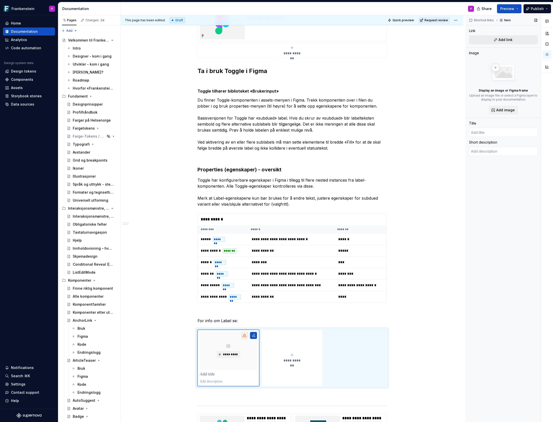
click at [513, 39] on button "Add link" at bounding box center [503, 39] width 69 height 9
click at [195, 337] on span at bounding box center [193, 337] width 4 height 7
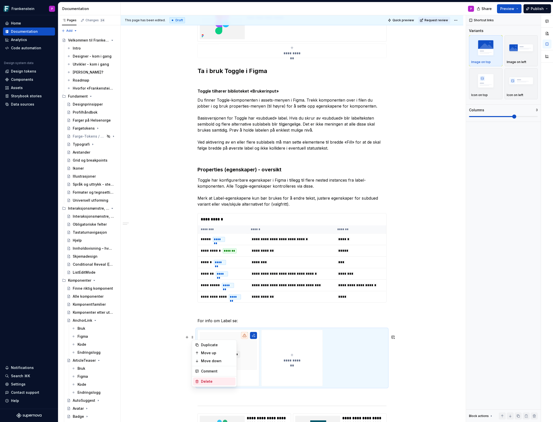
click at [205, 380] on div "Delete" at bounding box center [217, 381] width 33 height 5
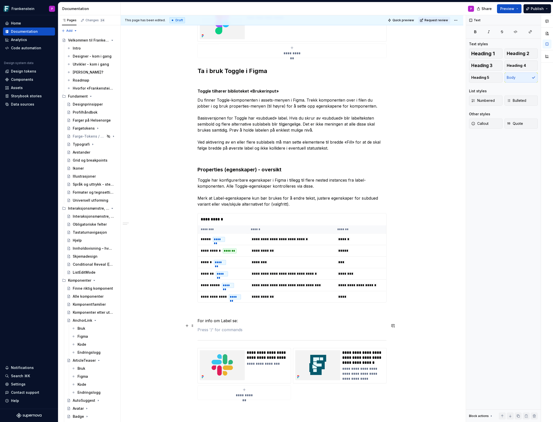
click at [249, 324] on p "For info om Label se:" at bounding box center [292, 321] width 189 height 6
type textarea "*"
drag, startPoint x: 240, startPoint y: 325, endPoint x: 240, endPoint y: 329, distance: 3.5
click at [240, 324] on p "For info om Label se: https://frankenstein.helsenorge.design/latest/komponenter…" at bounding box center [292, 321] width 189 height 6
click at [332, 316] on button "button" at bounding box center [332, 316] width 7 height 7
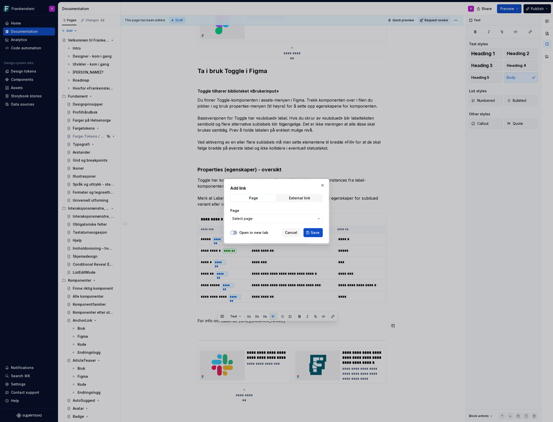
click at [280, 219] on span "Select page" at bounding box center [273, 218] width 83 height 5
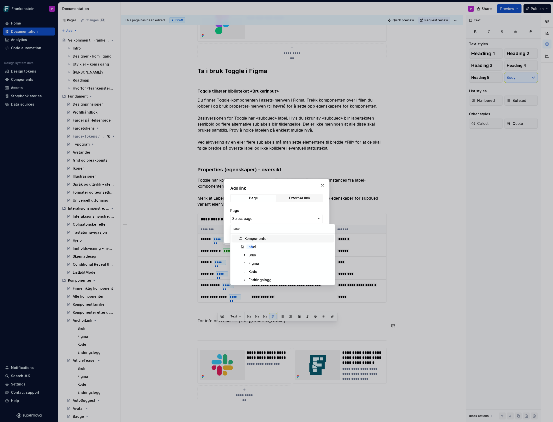
type input "label"
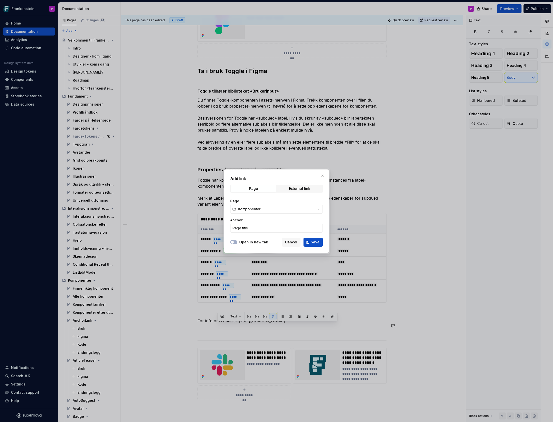
click at [279, 208] on span "Komponenter" at bounding box center [276, 209] width 77 height 5
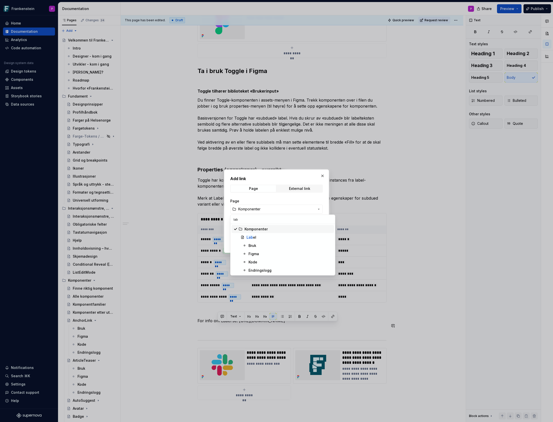
type input "labe"
click at [254, 237] on mark "Labe" at bounding box center [251, 237] width 9 height 4
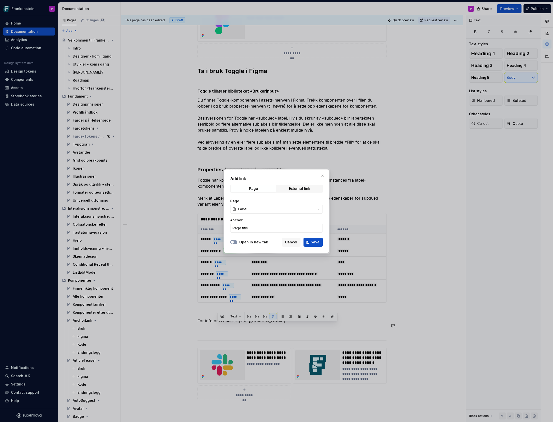
click at [235, 242] on button "Open in new tab" at bounding box center [233, 242] width 7 height 4
click at [315, 242] on span "Save" at bounding box center [315, 242] width 9 height 5
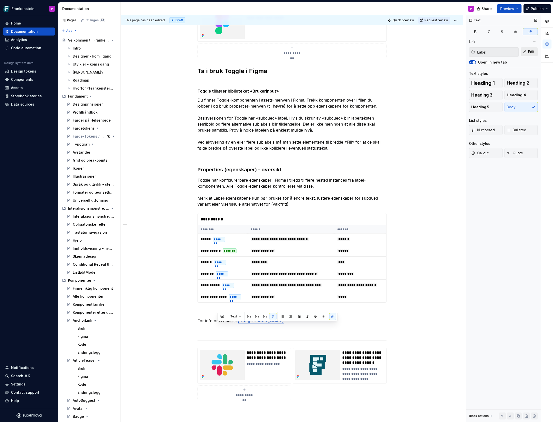
click at [530, 52] on span "Edit" at bounding box center [531, 51] width 7 height 5
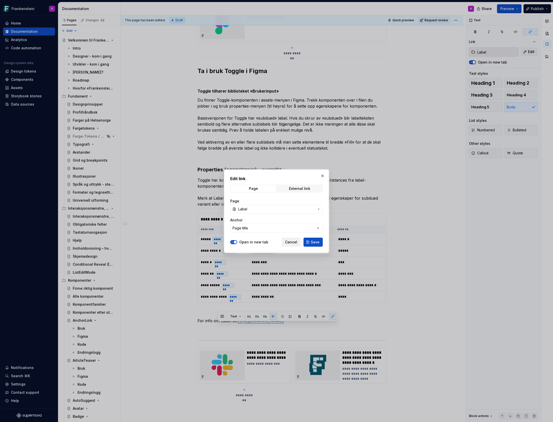
click at [288, 241] on span "Cancel" at bounding box center [291, 242] width 12 height 5
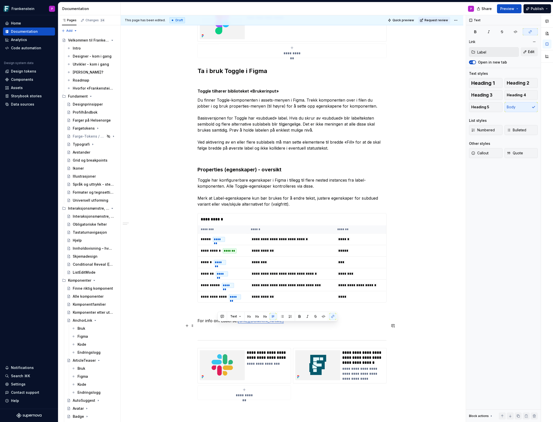
click at [242, 324] on p "For info om Label se: https://frankenstein.helsenorge.design/latest/komponenter…" at bounding box center [292, 321] width 189 height 6
drag, startPoint x: 240, startPoint y: 326, endPoint x: 219, endPoint y: 331, distance: 21.2
click at [219, 324] on p "For info om Label se: https://frankenstein.helsenorge.design/latest/komponenter…" at bounding box center [292, 321] width 189 height 6
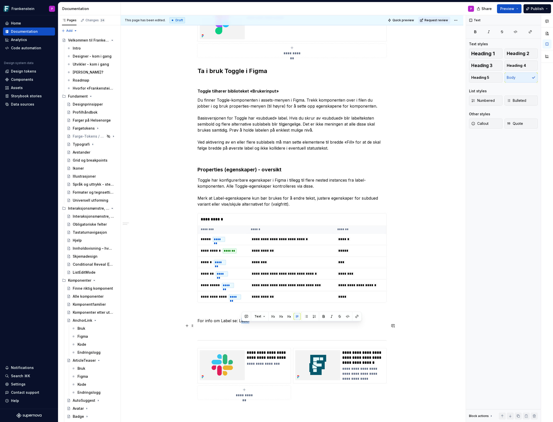
drag, startPoint x: 250, startPoint y: 326, endPoint x: 241, endPoint y: 326, distance: 9.0
click at [241, 324] on p "For info om Label se: Label" at bounding box center [292, 321] width 189 height 6
click at [230, 324] on p "For info om Labeabell se: L" at bounding box center [292, 321] width 189 height 6
drag, startPoint x: 251, startPoint y: 327, endPoint x: 199, endPoint y: 327, distance: 51.5
click at [199, 324] on p "For info om Labeabell se: L" at bounding box center [292, 321] width 189 height 6
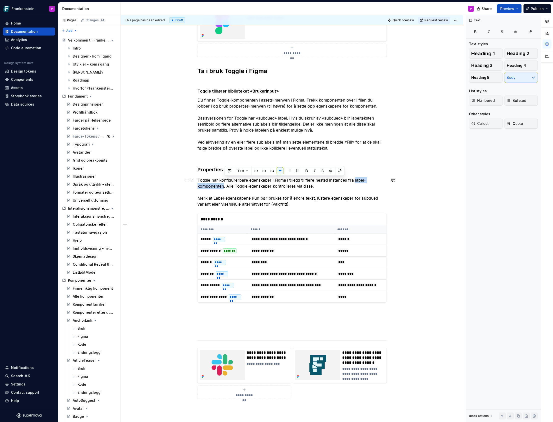
drag, startPoint x: 355, startPoint y: 179, endPoint x: 224, endPoint y: 187, distance: 131.5
click at [224, 187] on p "Toggle har konfigurerbare egenskaper i Figma i tillegg til flere nested instanc…" at bounding box center [292, 192] width 189 height 30
click at [339, 172] on button "button" at bounding box center [340, 170] width 7 height 7
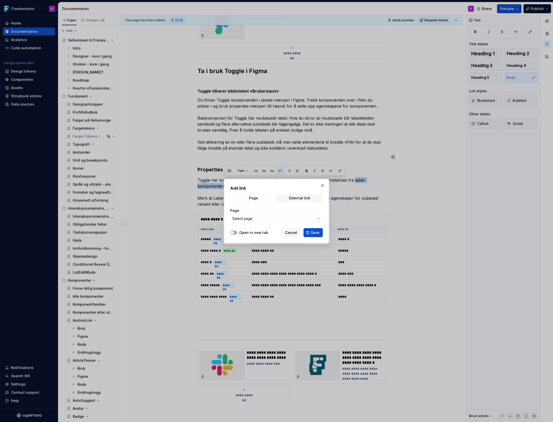
click at [270, 218] on span "Select page" at bounding box center [273, 218] width 83 height 5
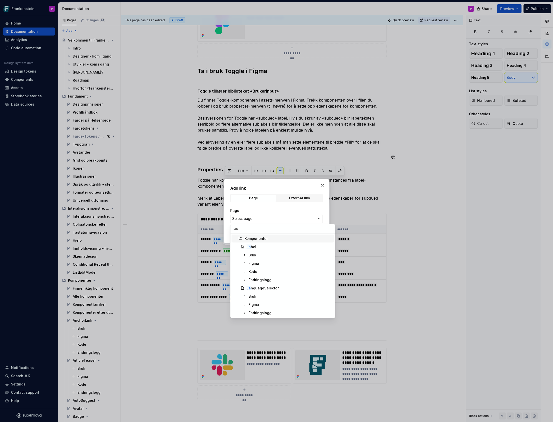
type input "labe"
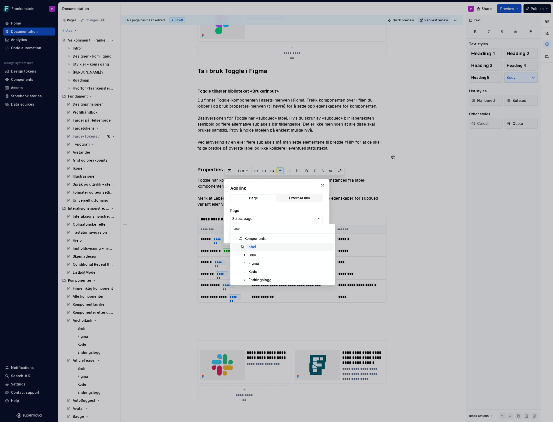
click at [267, 246] on div "Labe l" at bounding box center [290, 246] width 86 height 5
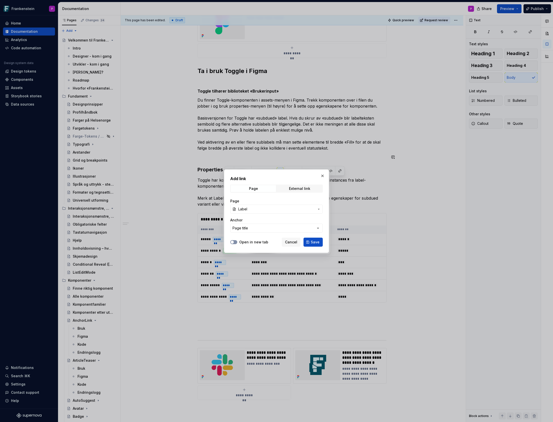
click at [237, 242] on button "Open in new tab" at bounding box center [233, 242] width 7 height 4
click at [318, 242] on span "Save" at bounding box center [315, 242] width 9 height 5
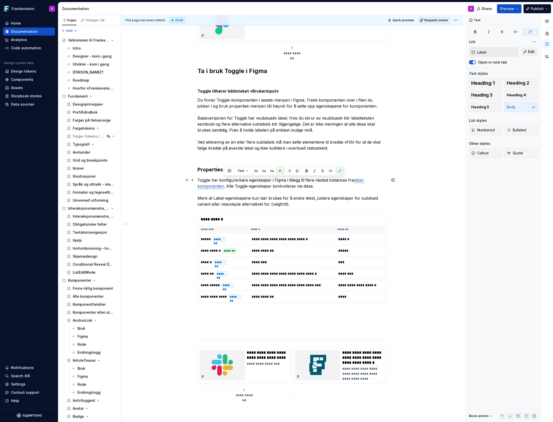
click at [333, 185] on p "Toggle har konfigurerbare egenskaper i Figma i tillegg til flere nested instanc…" at bounding box center [292, 192] width 189 height 30
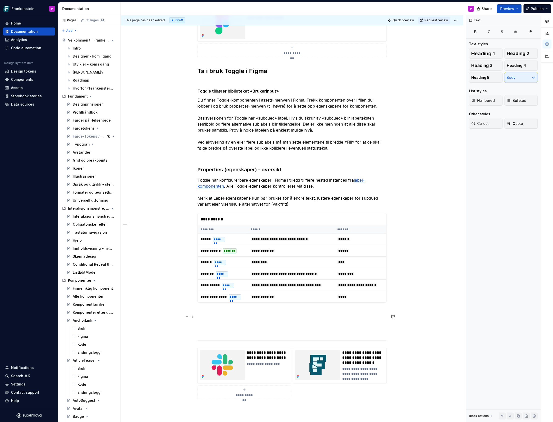
click at [210, 315] on p at bounding box center [292, 312] width 189 height 6
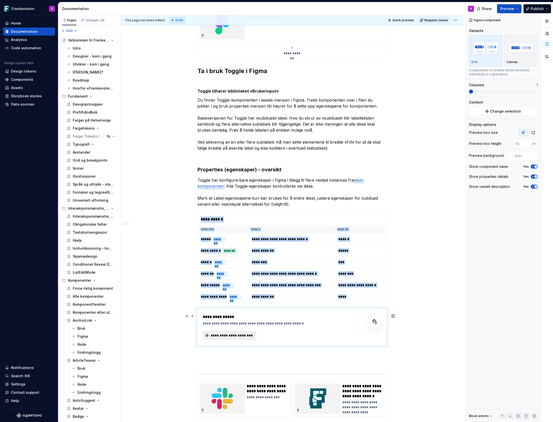
click at [228, 338] on span "**********" at bounding box center [231, 335] width 43 height 5
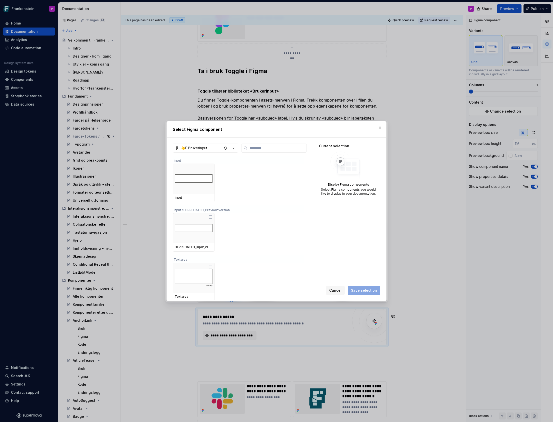
type textarea "*"
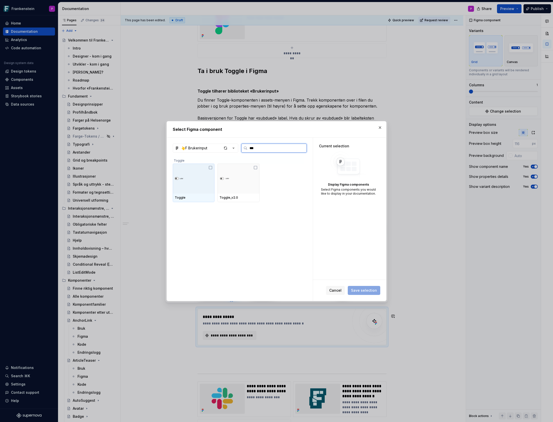
type input "****"
click at [247, 184] on div at bounding box center [239, 179] width 42 height 30
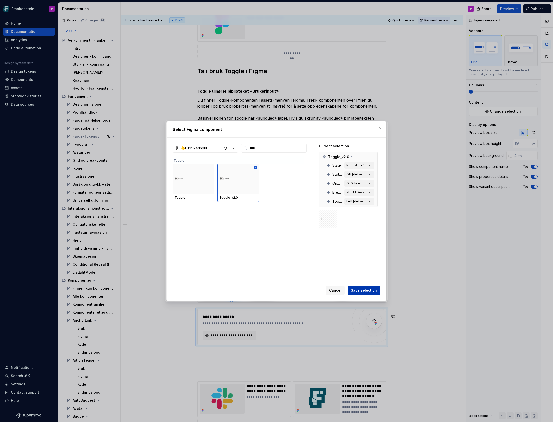
click at [356, 289] on span "Save selection" at bounding box center [364, 290] width 26 height 5
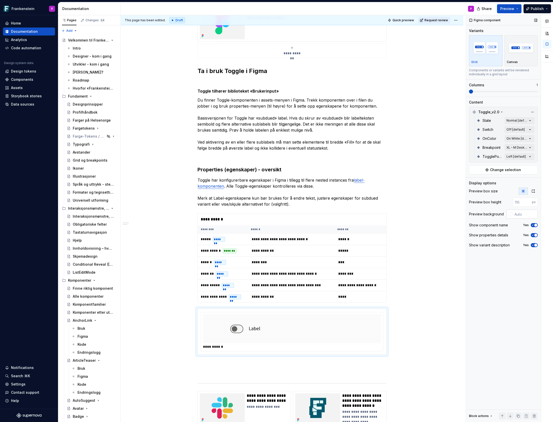
click at [511, 214] on div at bounding box center [511, 214] width 4 height 4
type input "#0000000D"
type input "*"
type input "#00000008"
type input "**********"
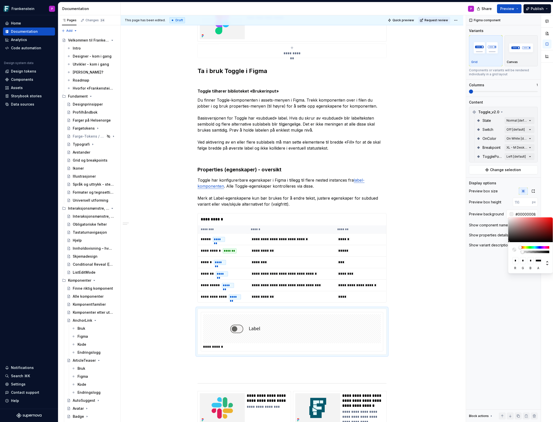
type input "#00000003"
type input "**********"
type input "#00000000"
type input "*"
drag, startPoint x: 523, startPoint y: 252, endPoint x: 515, endPoint y: 253, distance: 8.1
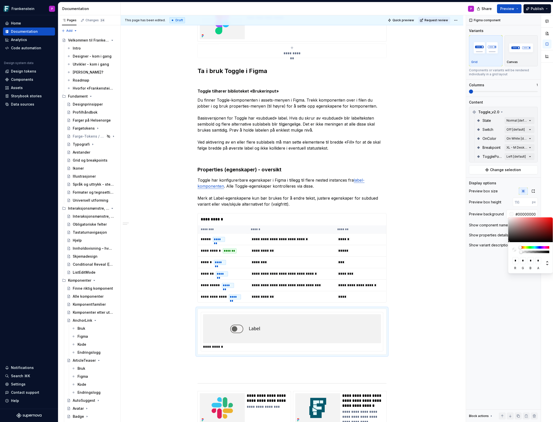
click at [515, 253] on div at bounding box center [530, 249] width 37 height 7
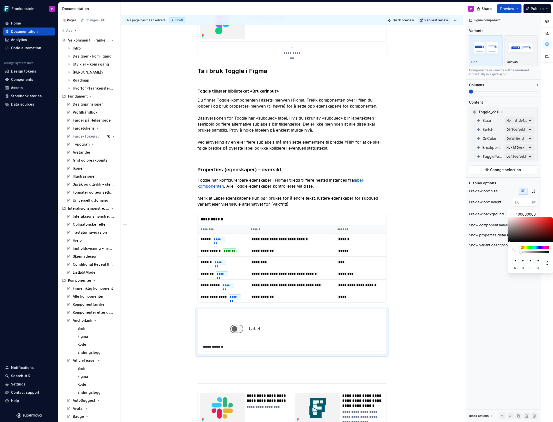
click at [400, 291] on html "Frankenstein P Home Documentation Analytics Code automation Design system data …" at bounding box center [276, 211] width 553 height 422
click at [354, 149] on html "Frankenstein P Home Documentation Analytics Code automation Design system data …" at bounding box center [276, 211] width 553 height 422
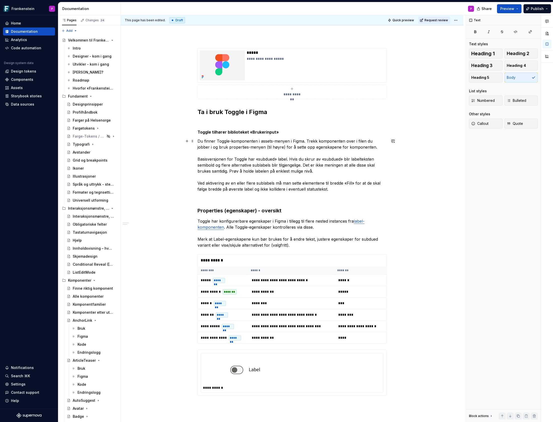
scroll to position [0, 0]
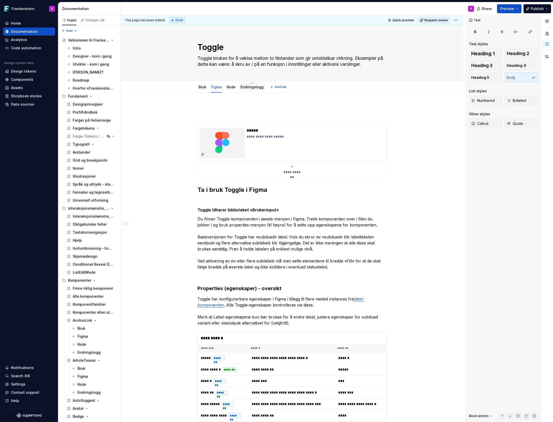
click at [250, 88] on link "Endringslogg" at bounding box center [252, 87] width 23 height 4
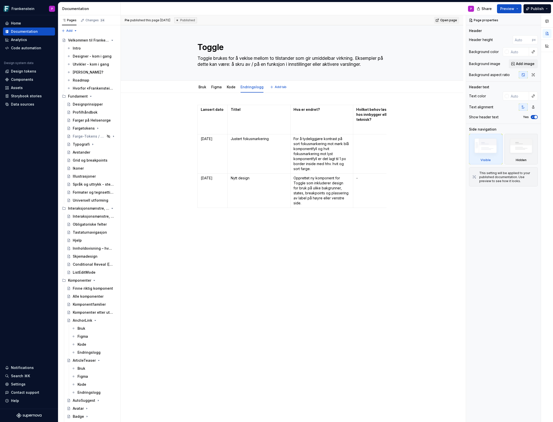
type textarea "*"
click at [199, 154] on html "Frankenstein P Home Documentation Analytics Code automation Design system data …" at bounding box center [276, 211] width 553 height 422
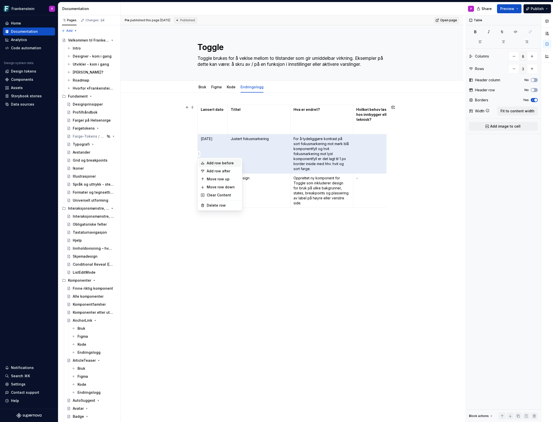
click at [210, 161] on div "Add row before" at bounding box center [223, 163] width 33 height 5
type input "4"
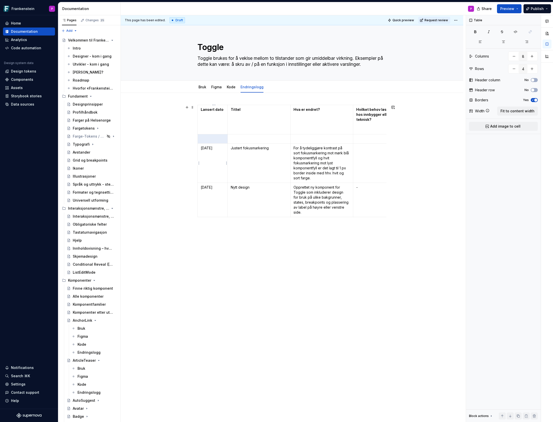
type textarea "*"
click at [206, 139] on p at bounding box center [213, 138] width 24 height 5
click at [238, 138] on p at bounding box center [259, 138] width 57 height 5
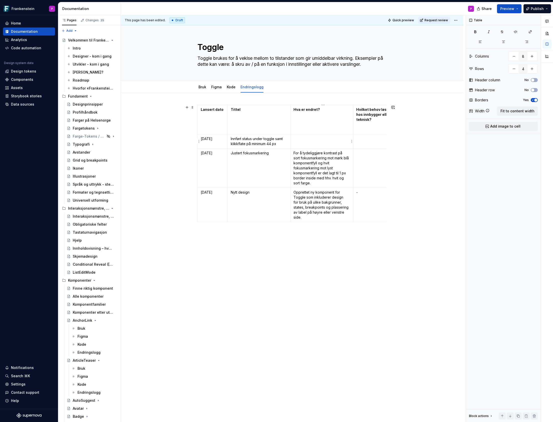
click at [305, 138] on p at bounding box center [322, 138] width 57 height 5
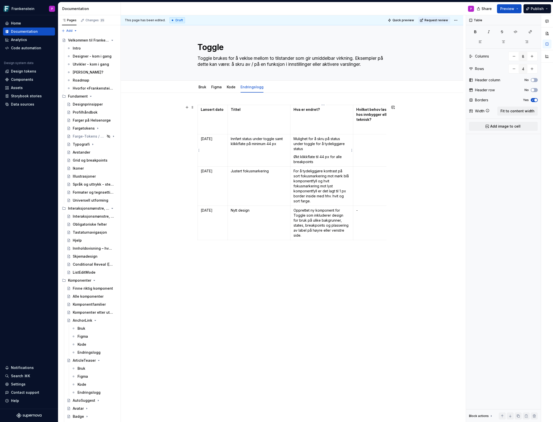
click at [322, 156] on p "Økt klikkflate til 44 px for alle breakpoints" at bounding box center [322, 159] width 57 height 10
click at [312, 150] on p "Mulighet for å skru på status under toggle for å tydeliggjøre status" at bounding box center [322, 143] width 57 height 15
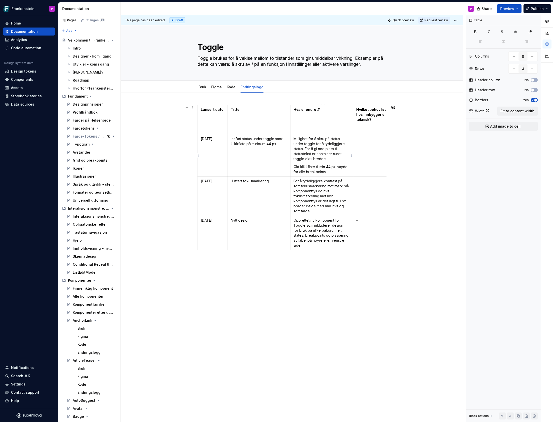
click at [307, 159] on p "Mulighet for å skru på status under toggle for å tydeliggjøre status. For å gi …" at bounding box center [322, 148] width 57 height 25
click at [339, 157] on p "Mulighet for å skru på status under toggle for å tydeliggjøre status. For å gi …" at bounding box center [322, 148] width 57 height 25
click at [332, 171] on p "Økt klikkflate til min 44 px høyde for alle breakpoints" at bounding box center [322, 169] width 57 height 10
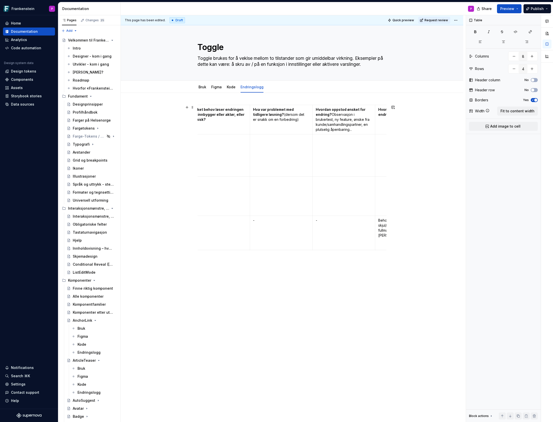
scroll to position [0, 167]
click at [344, 148] on td at bounding box center [342, 155] width 63 height 42
click at [317, 138] on p "Behov for status under toggle til cookie consent" at bounding box center [342, 141] width 57 height 10
click at [364, 145] on p "Innmeldt behov for status under toggle til cookie consent" at bounding box center [342, 141] width 57 height 10
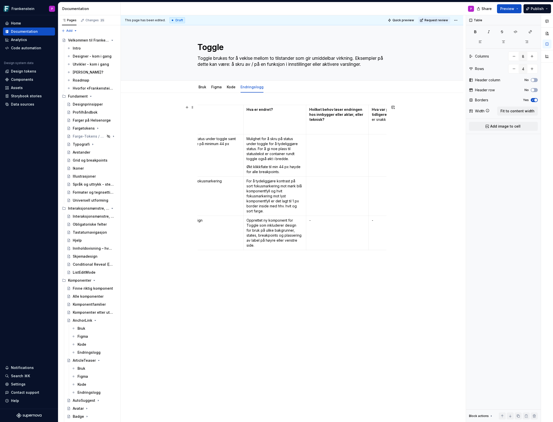
scroll to position [0, 40]
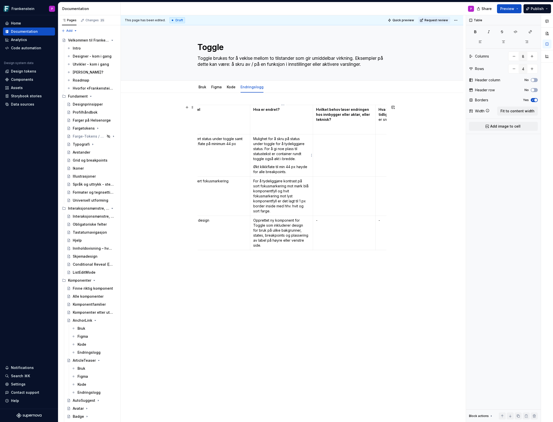
click at [292, 171] on p "Økt klikkflate til min 44 px høyde for alle breakpoints." at bounding box center [281, 169] width 57 height 10
click at [308, 184] on p "Fordi høyde er økt til min 44 px er padding mellom flere toggles minket fra str…" at bounding box center [281, 184] width 57 height 15
click at [305, 189] on p "Fordi høyde er økt til min 44 px er padding mellom flere toggles vertikalt mink…" at bounding box center [281, 184] width 57 height 15
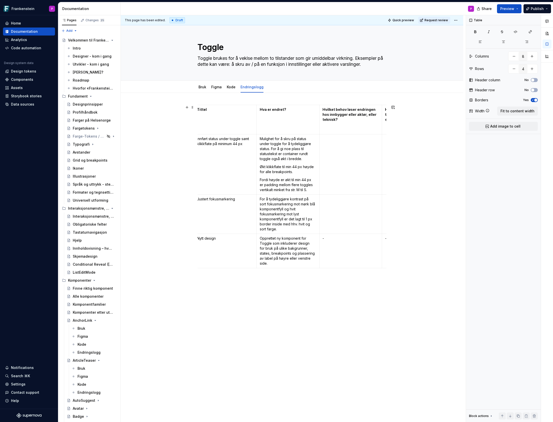
scroll to position [0, 0]
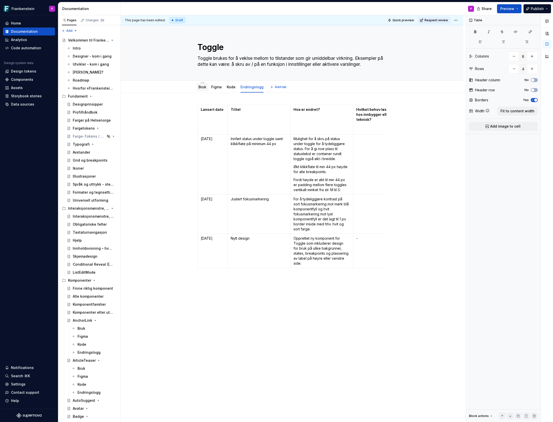
click at [204, 87] on link "Bruk" at bounding box center [203, 87] width 8 height 4
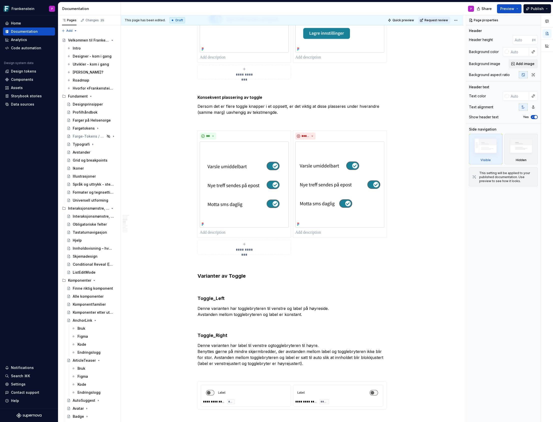
scroll to position [836, 0]
type textarea "*"
click at [202, 261] on p at bounding box center [292, 263] width 189 height 6
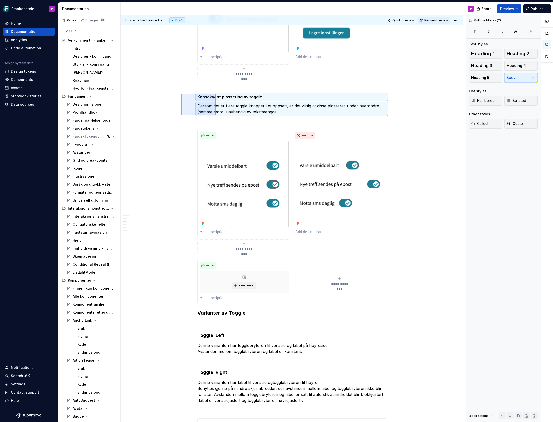
drag, startPoint x: 182, startPoint y: 94, endPoint x: 220, endPoint y: 120, distance: 46.9
click at [220, 120] on div "**********" at bounding box center [293, 218] width 345 height 407
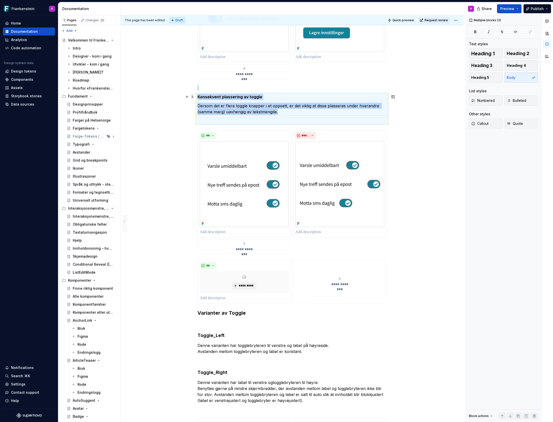
click at [194, 97] on span at bounding box center [193, 96] width 4 height 7
click at [199, 103] on icon at bounding box center [197, 105] width 4 height 4
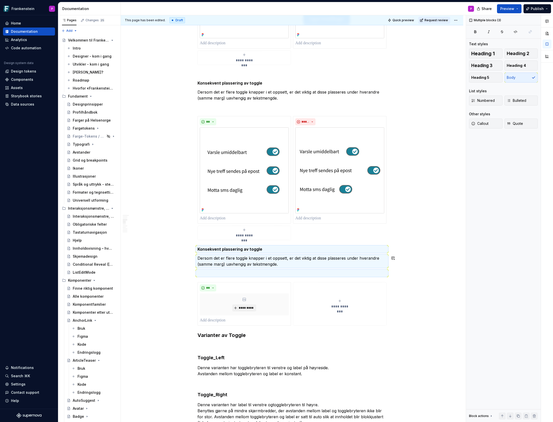
scroll to position [850, 0]
click at [333, 231] on div "**********" at bounding box center [292, 177] width 189 height 124
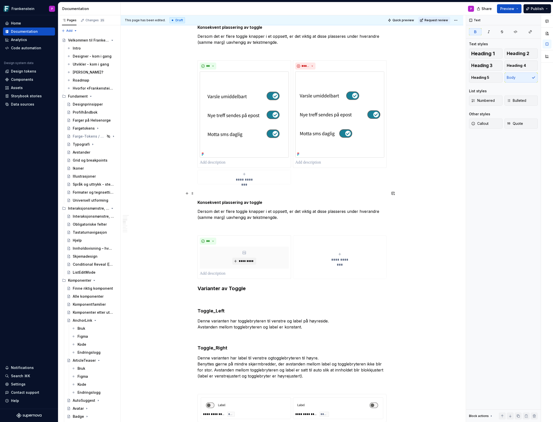
scroll to position [926, 0]
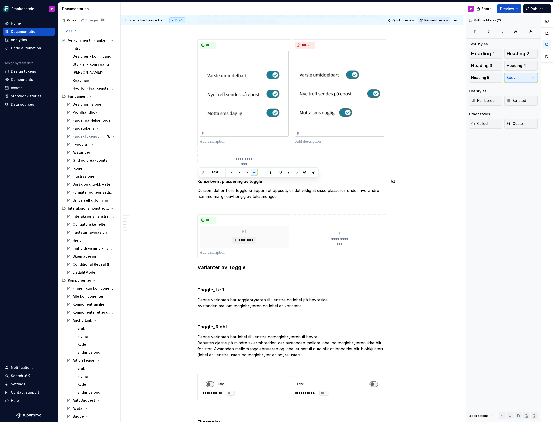
drag, startPoint x: 262, startPoint y: 182, endPoint x: 204, endPoint y: 186, distance: 58.7
click at [202, 187] on div "**********" at bounding box center [292, 360] width 189 height 2364
click at [203, 197] on p "Dersom det er flere toggle knapper i et oppsett, er det viktig at disse plasser…" at bounding box center [292, 193] width 189 height 12
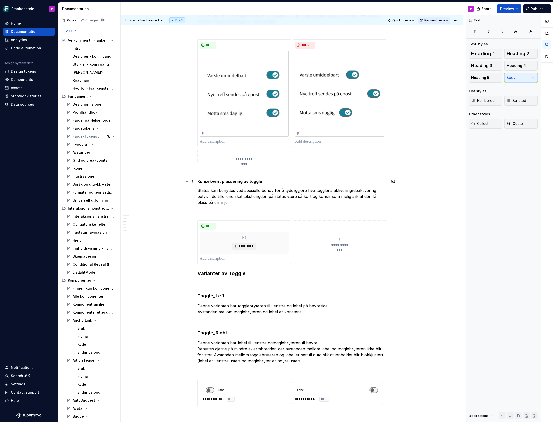
click at [224, 181] on strong "Konsekvent plassering av toggle" at bounding box center [230, 181] width 65 height 5
click at [278, 174] on button "button" at bounding box center [280, 172] width 7 height 7
click at [249, 198] on p "Status kan benyttes ved spesielle behov for å tydeliggjøre hva togglens aktiver…" at bounding box center [292, 196] width 189 height 18
click at [242, 245] on span "*********" at bounding box center [246, 246] width 15 height 4
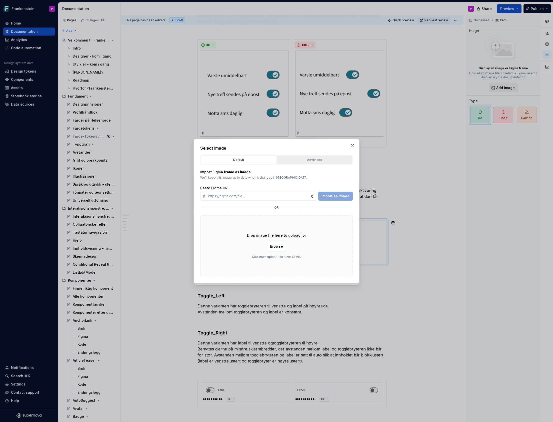
click at [281, 160] on div "Advanced" at bounding box center [315, 159] width 72 height 5
type textarea "*"
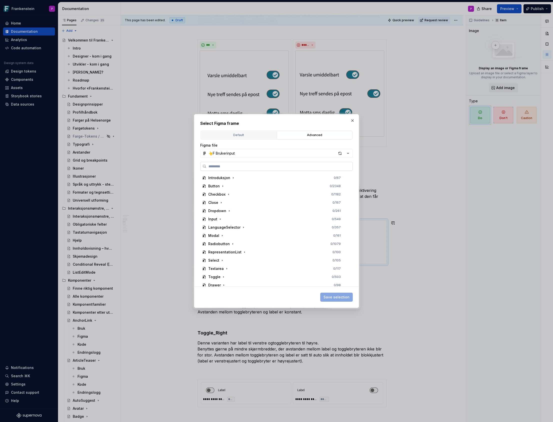
paste input "**********"
type input "**********"
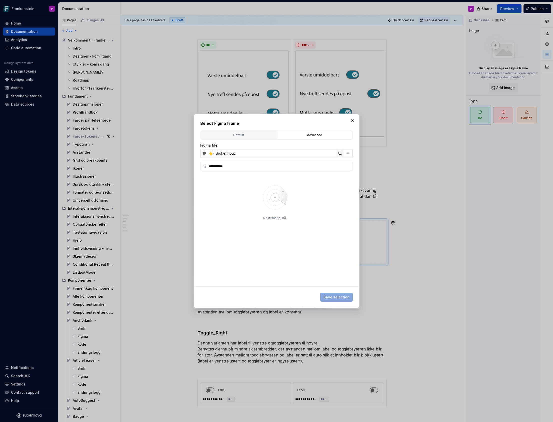
click at [340, 153] on div "button" at bounding box center [340, 153] width 7 height 7
type textarea "*"
type input "**********"
click at [340, 154] on div "button" at bounding box center [340, 153] width 7 height 7
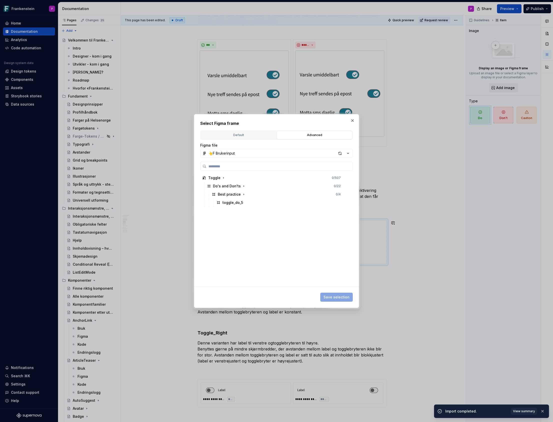
click at [340, 154] on div "button" at bounding box center [340, 153] width 7 height 7
click at [285, 203] on div "toggle_do_5" at bounding box center [282, 203] width 134 height 8
click at [329, 297] on span "Save selection" at bounding box center [337, 297] width 26 height 5
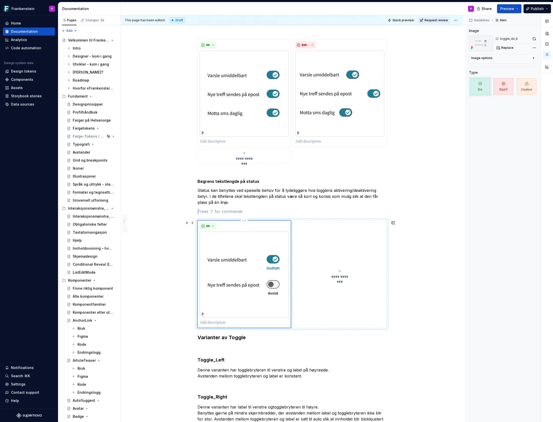
click at [335, 295] on button "**********" at bounding box center [340, 274] width 94 height 108
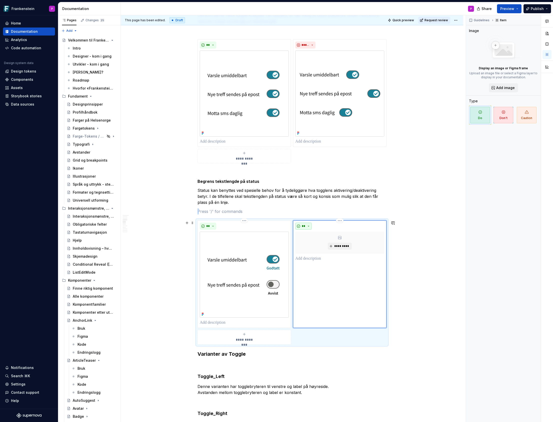
click at [312, 225] on button "**" at bounding box center [303, 226] width 17 height 7
click at [312, 244] on span "Don't" at bounding box center [319, 244] width 43 height 8
click at [340, 247] on span "*********" at bounding box center [341, 246] width 15 height 4
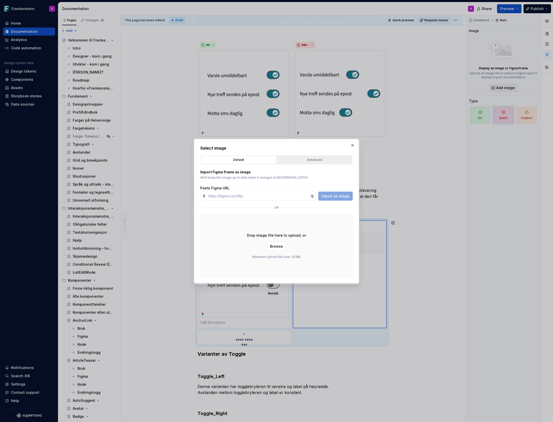
type textarea "*"
click at [323, 161] on div "Advanced" at bounding box center [315, 159] width 72 height 5
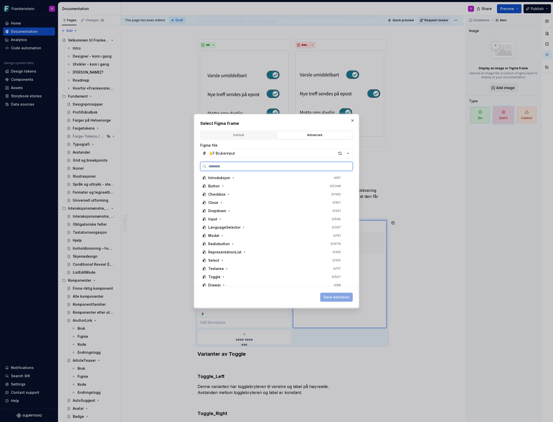
click at [294, 166] on input "search" at bounding box center [280, 166] width 146 height 5
paste input "**********"
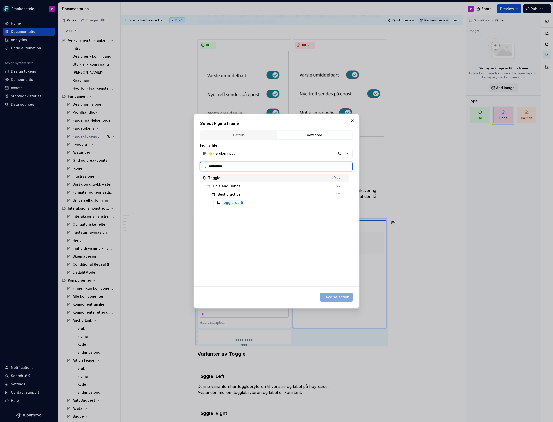
click at [224, 167] on input "**********" at bounding box center [280, 166] width 146 height 5
type input "**********"
click at [243, 204] on mark "toggle_dont_5" at bounding box center [235, 202] width 24 height 4
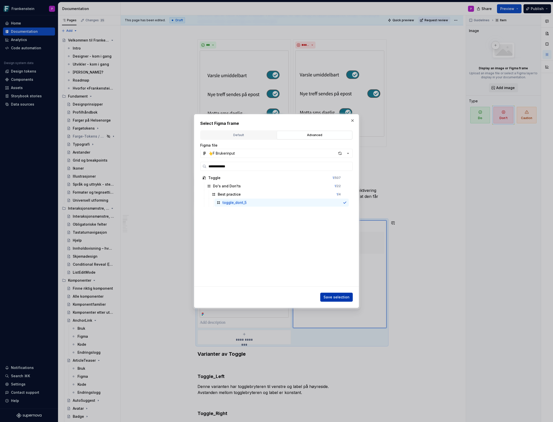
click at [334, 295] on span "Save selection" at bounding box center [337, 297] width 26 height 5
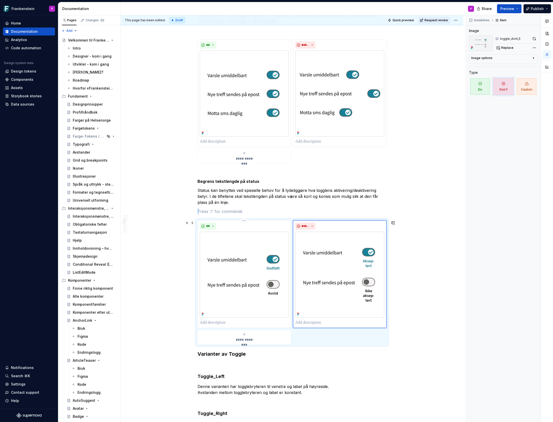
click at [198, 285] on div "**********" at bounding box center [292, 282] width 189 height 124
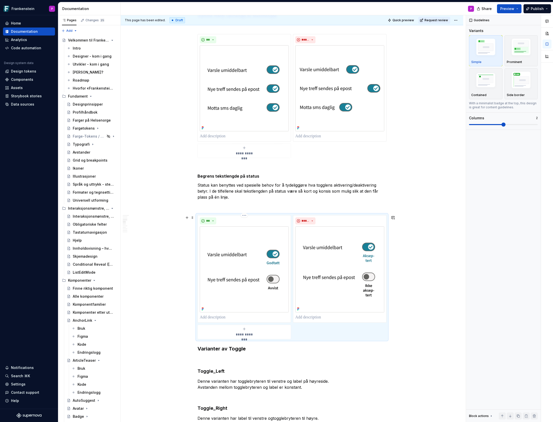
scroll to position [933, 0]
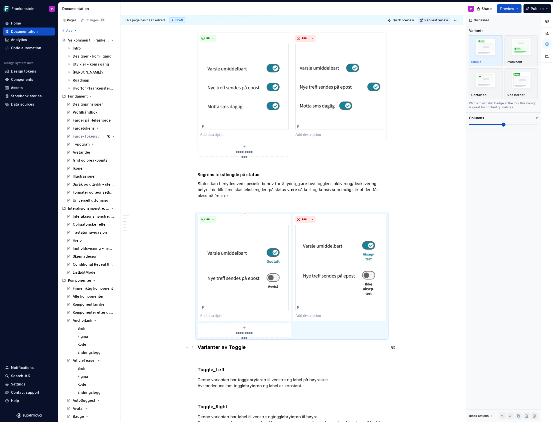
click at [199, 347] on h3 "Varianter av Toggle" at bounding box center [292, 347] width 189 height 7
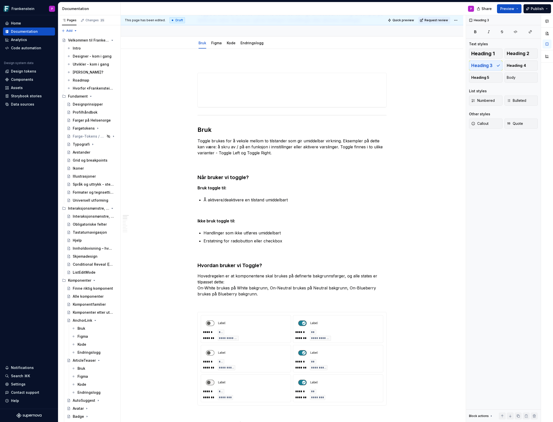
scroll to position [0, 0]
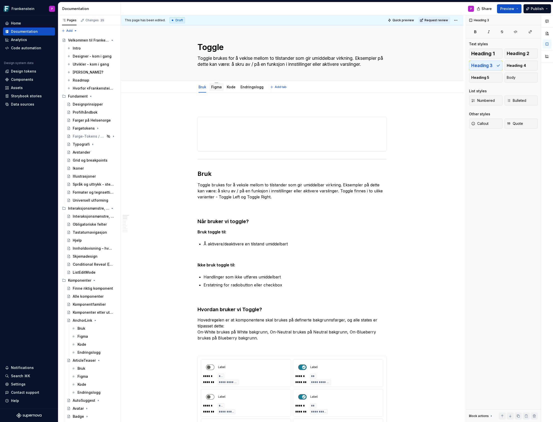
click at [218, 88] on link "Figma" at bounding box center [216, 87] width 11 height 4
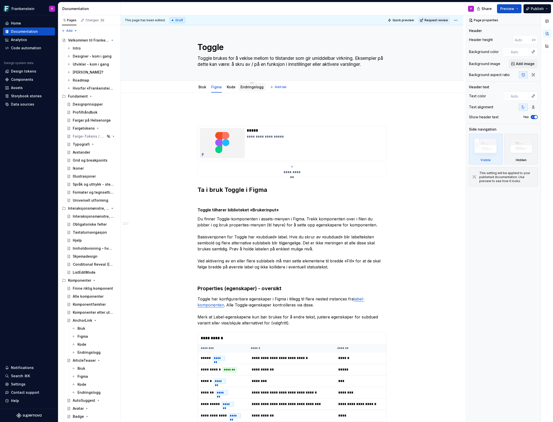
click at [252, 89] on link "Endringslogg" at bounding box center [252, 87] width 23 height 4
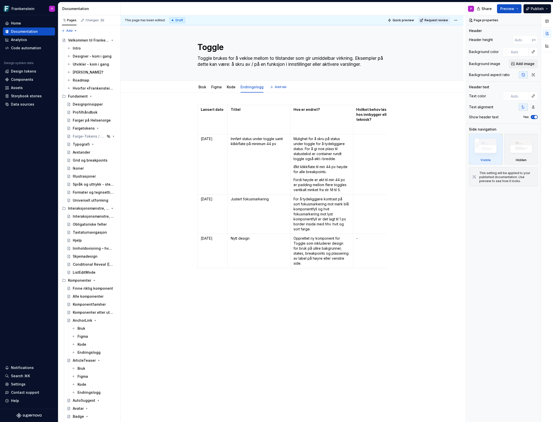
type textarea "*"
click at [326, 167] on p "Økt klikkflate til min 44 px høyde for alle breakpoints." at bounding box center [322, 169] width 57 height 10
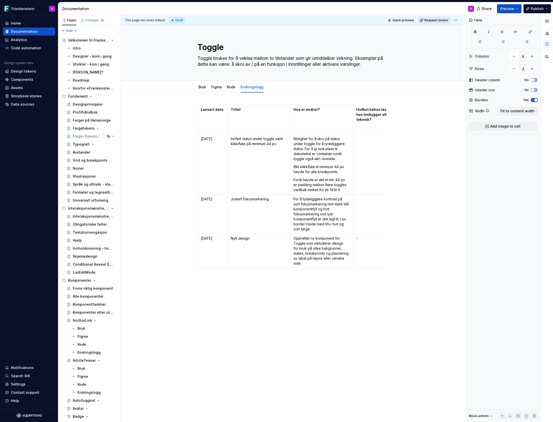
click at [440, 20] on span "Request review" at bounding box center [437, 20] width 24 height 4
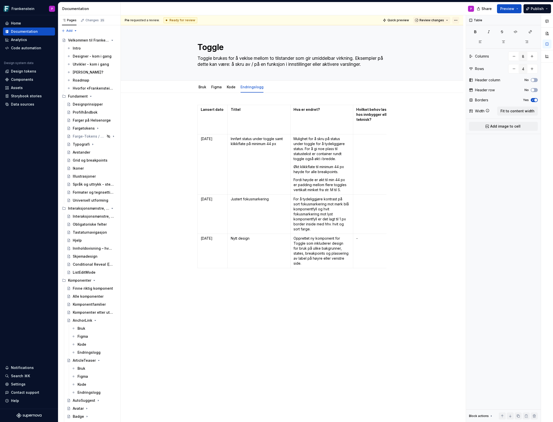
click at [457, 20] on html "Frankenstein P Home Documentation Analytics Code automation Design system data …" at bounding box center [276, 211] width 553 height 422
click at [168, 118] on html "Frankenstein P Home Documentation Analytics Code automation Design system data …" at bounding box center [276, 211] width 553 height 422
click at [205, 86] on link "Bruk" at bounding box center [203, 87] width 8 height 4
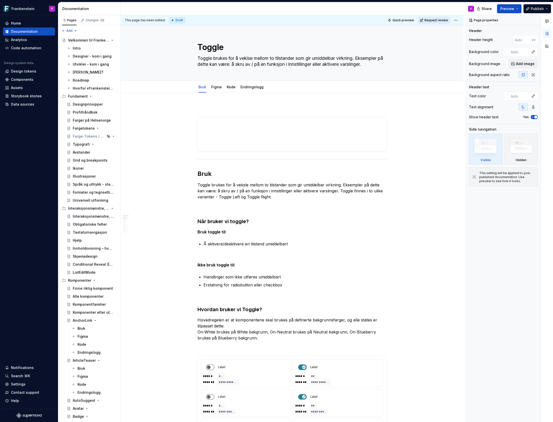
click at [440, 21] on span "Request review" at bounding box center [437, 20] width 24 height 4
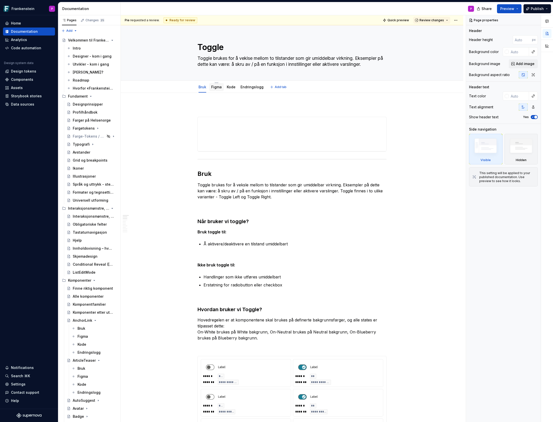
click at [219, 87] on link "Figma" at bounding box center [216, 87] width 11 height 4
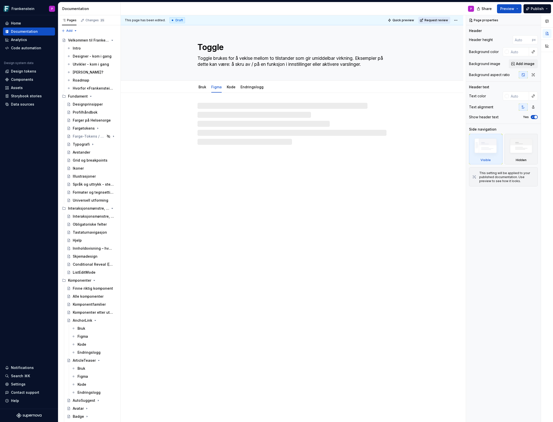
click at [434, 19] on span "Request review" at bounding box center [437, 20] width 24 height 4
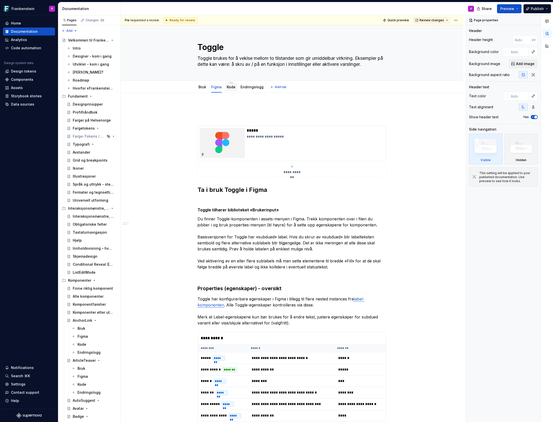
click at [233, 89] on link "Kode" at bounding box center [231, 87] width 9 height 4
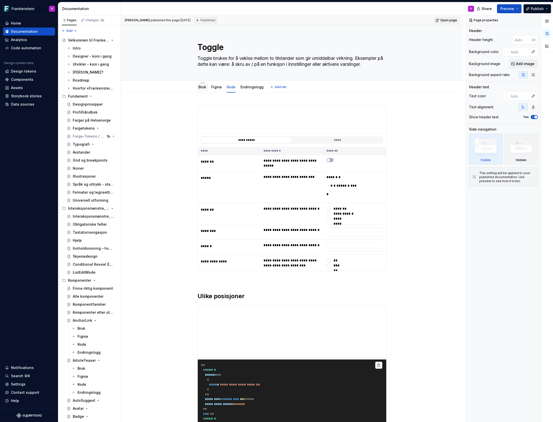
click at [200, 87] on link "Bruk" at bounding box center [203, 87] width 8 height 4
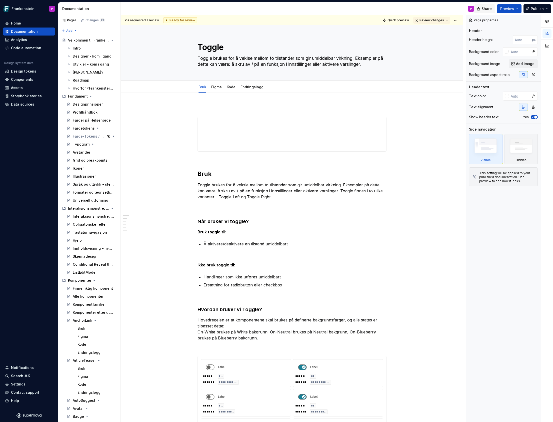
click at [488, 8] on span "Share" at bounding box center [487, 8] width 10 height 5
click at [480, 29] on span "Copy link" at bounding box center [481, 29] width 16 height 5
type textarea "*"
